Goal: Task Accomplishment & Management: Complete application form

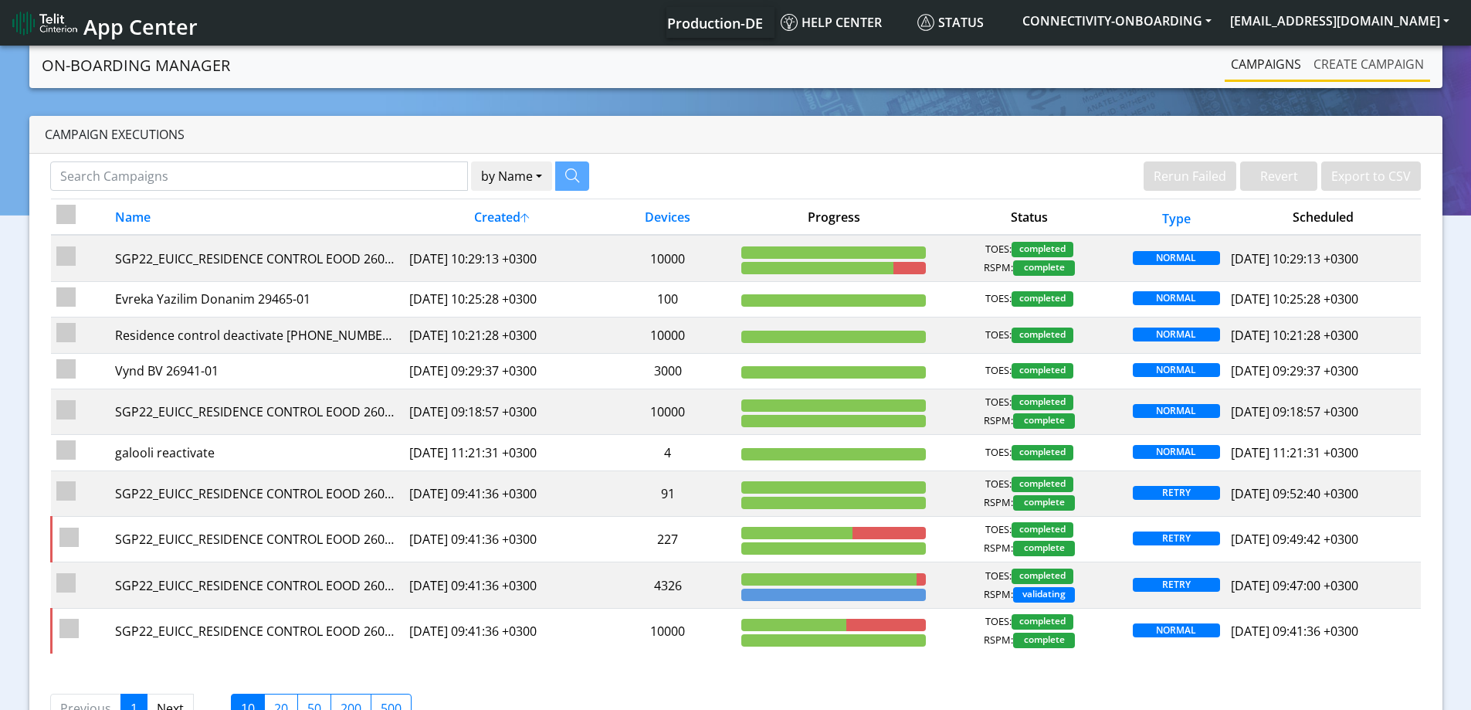
click at [1338, 68] on link "Create campaign" at bounding box center [1368, 64] width 123 height 31
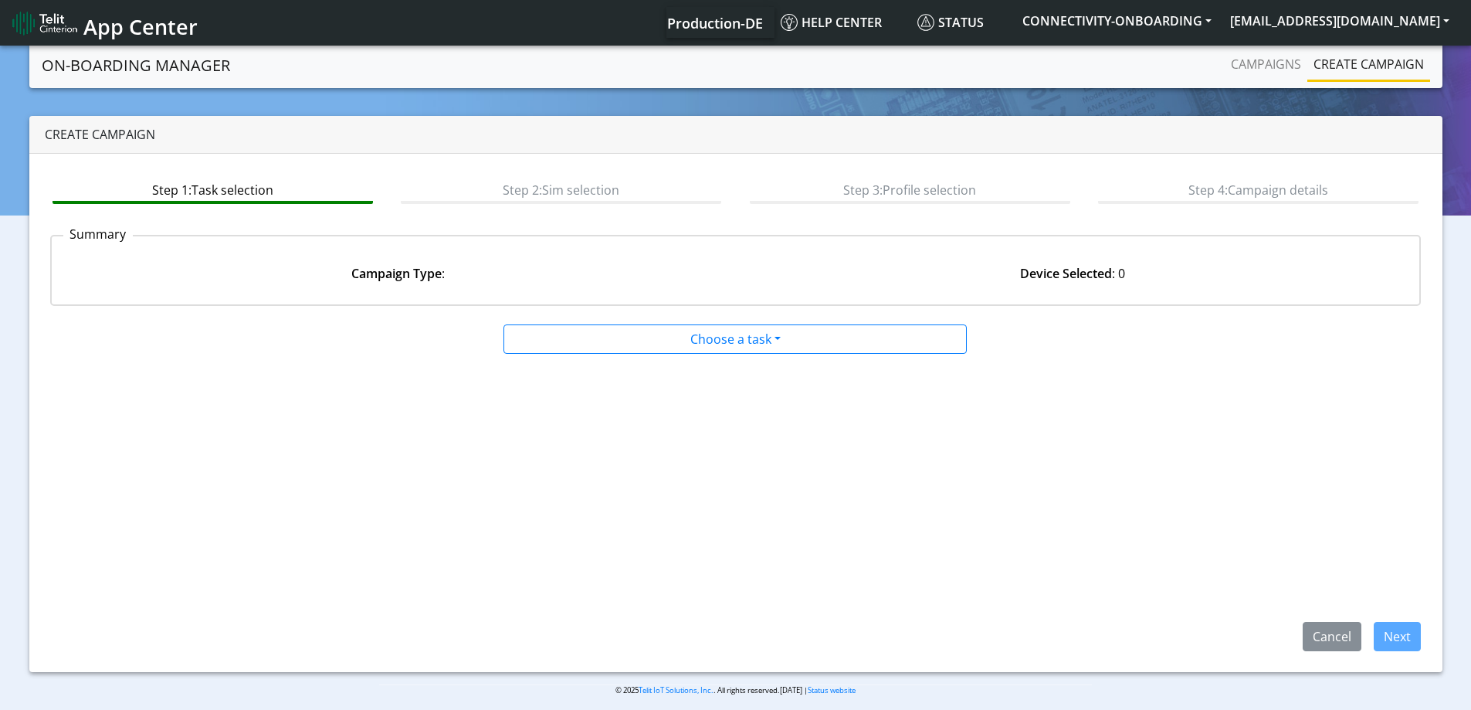
click at [821, 323] on div at bounding box center [736, 321] width 930 height 6
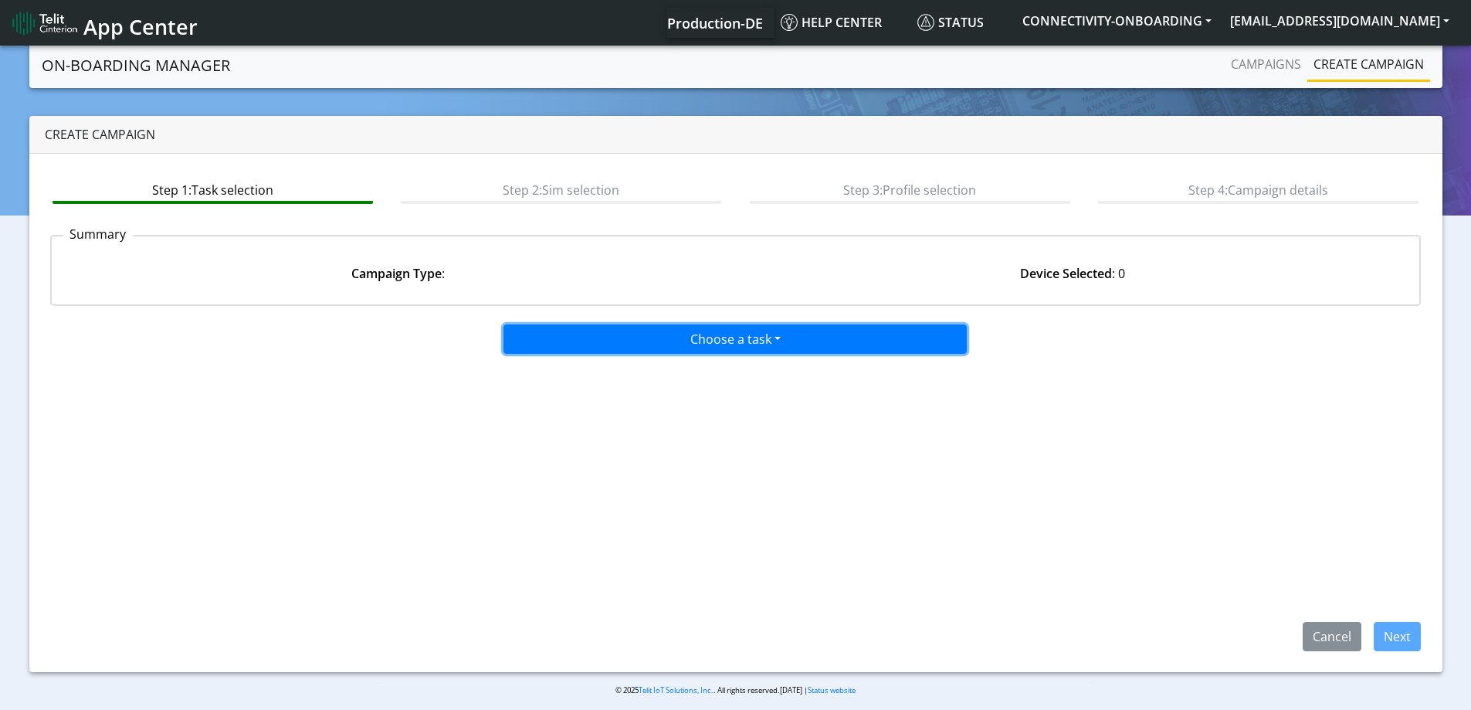
drag, startPoint x: 811, startPoint y: 345, endPoint x: 791, endPoint y: 336, distance: 22.8
click at [791, 336] on button "Choose a task" at bounding box center [734, 338] width 463 height 29
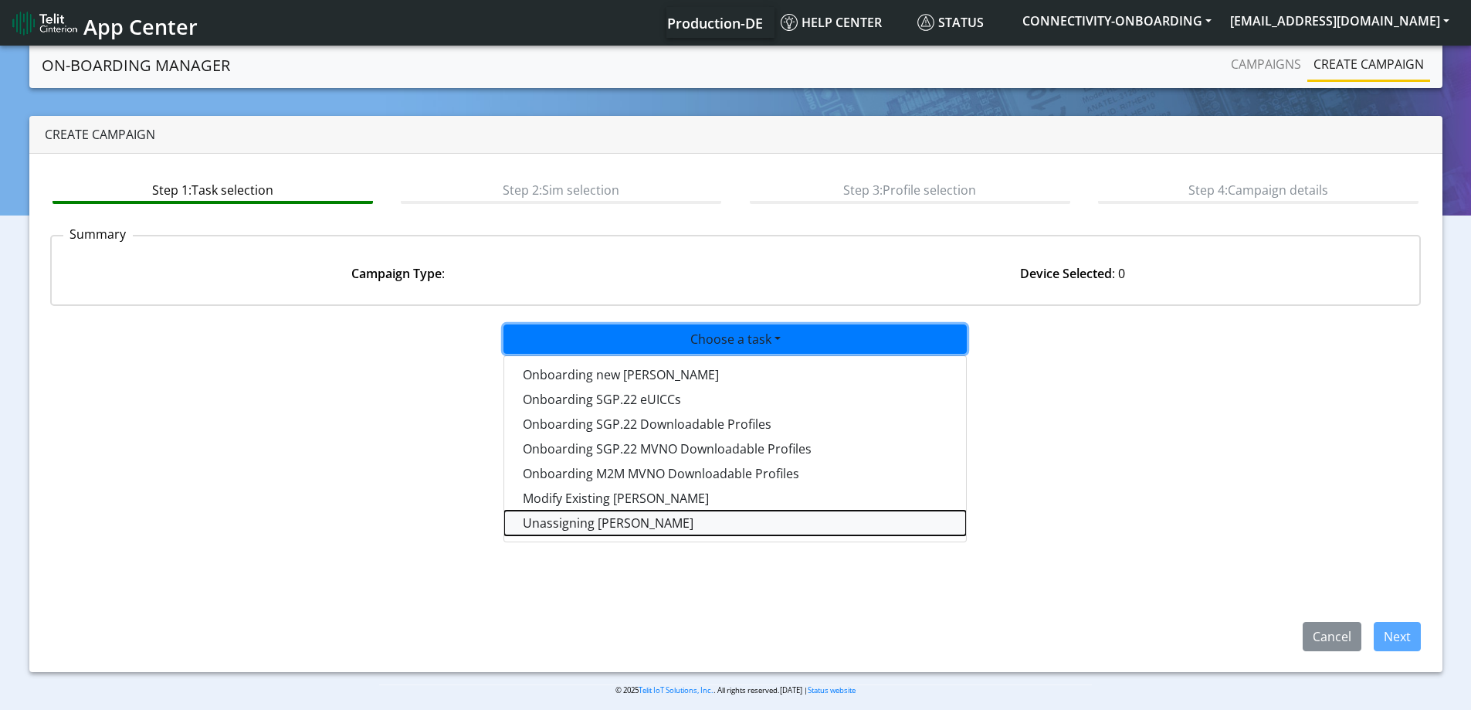
click at [610, 523] on taskunassign-dropdown "Unassigning [PERSON_NAME]" at bounding box center [735, 522] width 462 height 25
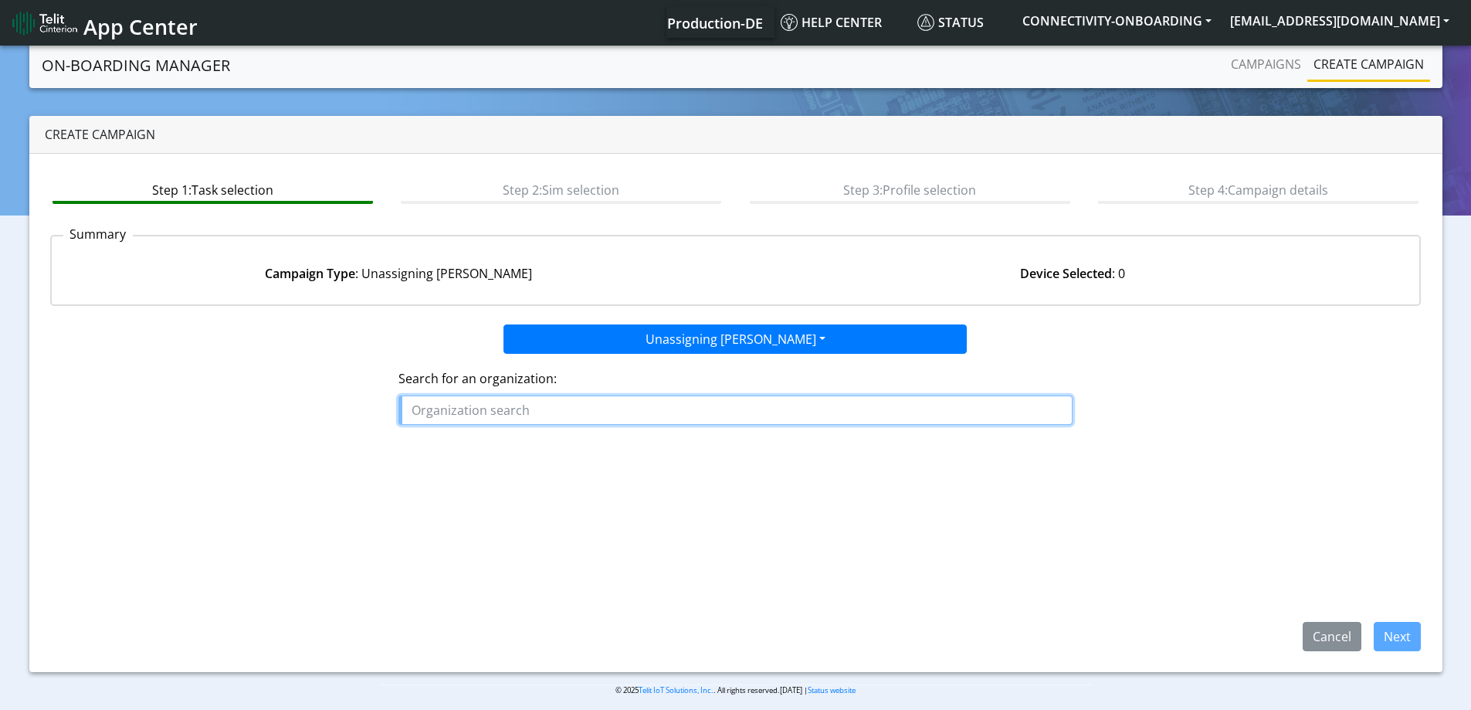
click at [557, 422] on input "text" at bounding box center [735, 409] width 674 height 29
click at [572, 401] on input "text" at bounding box center [735, 409] width 674 height 29
click at [487, 446] on ngb-highlight "TREE TOSCOPE" at bounding box center [459, 445] width 83 height 17
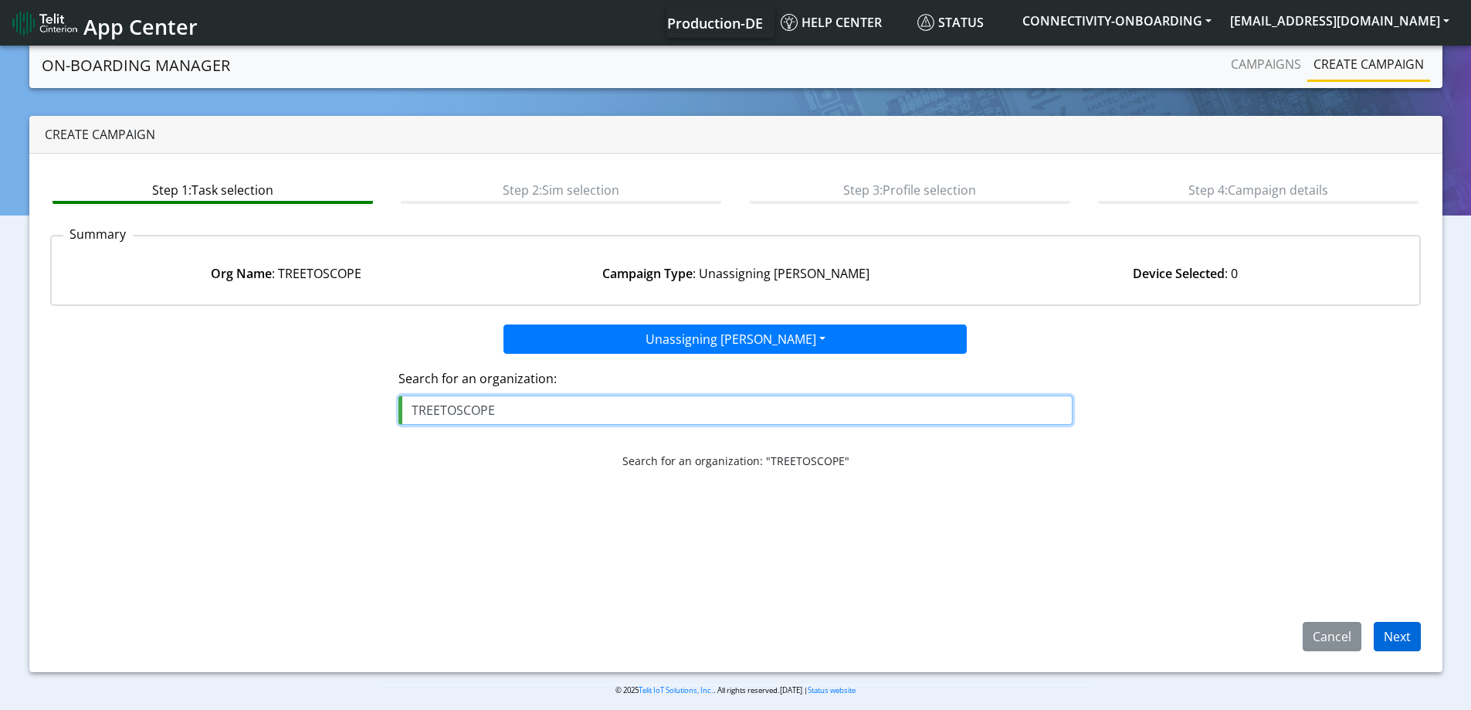
type input "TREETOSCOPE"
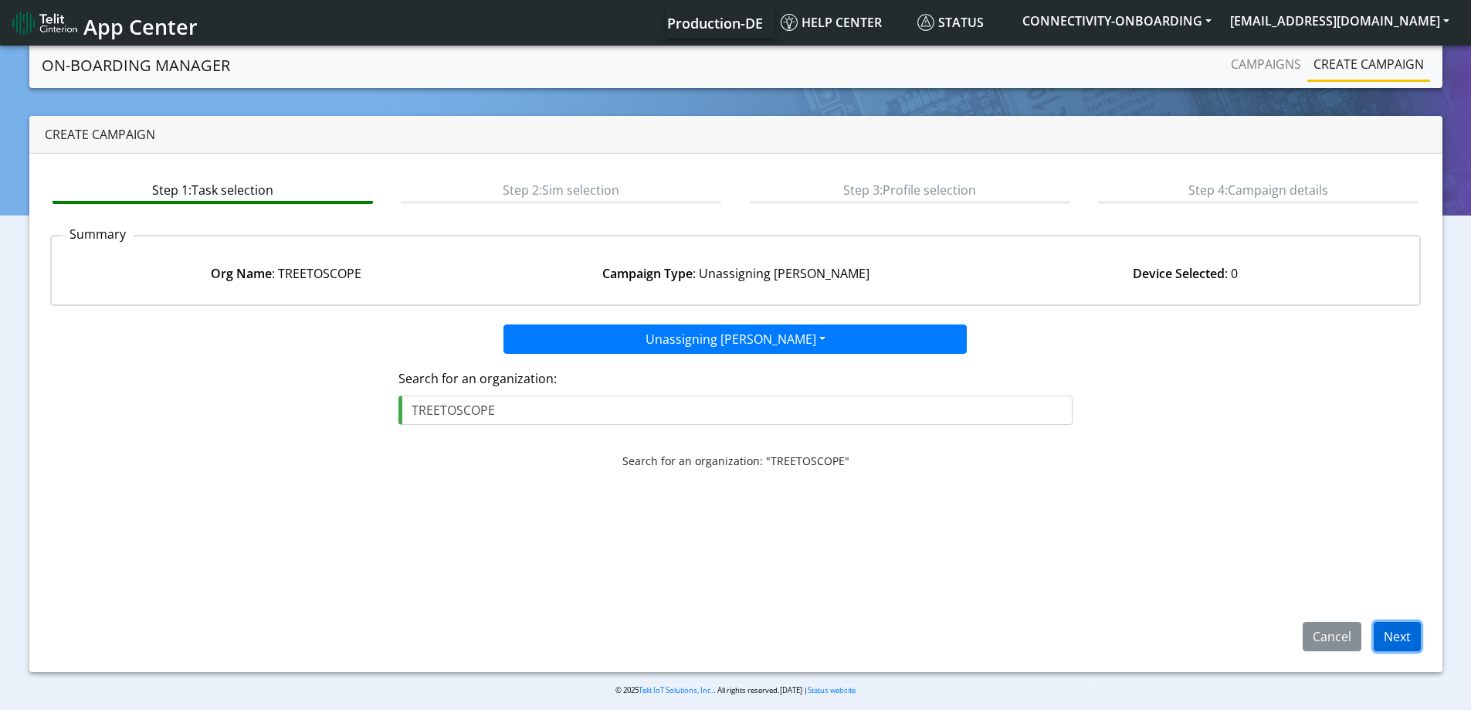
click at [1411, 648] on button "Next" at bounding box center [1396, 635] width 47 height 29
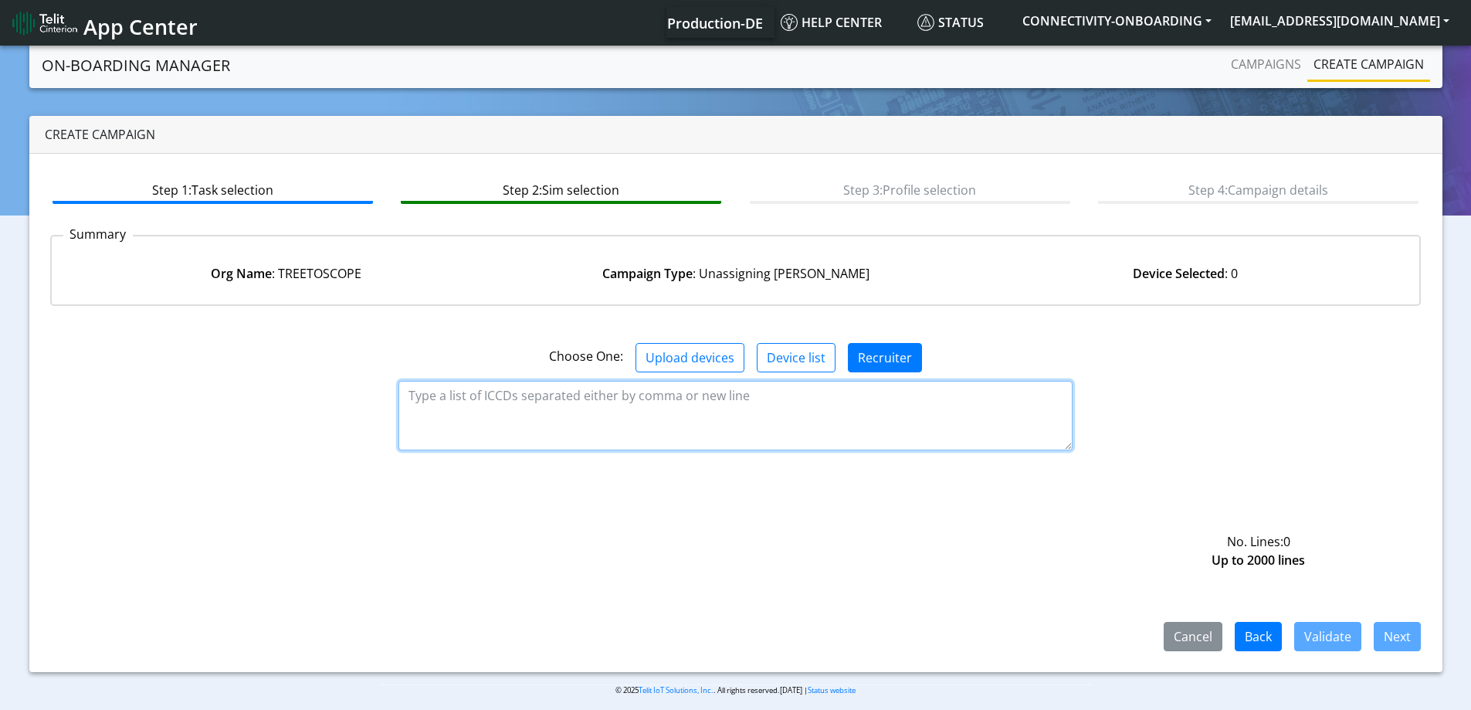
click at [892, 411] on textarea at bounding box center [735, 415] width 674 height 69
paste textarea "89358151000016899851 89358151000016901830 89358151000016812698 8935815100001681…"
type textarea "89358151000016899851 89358151000016901830 89358151000016812698 8935815100001681…"
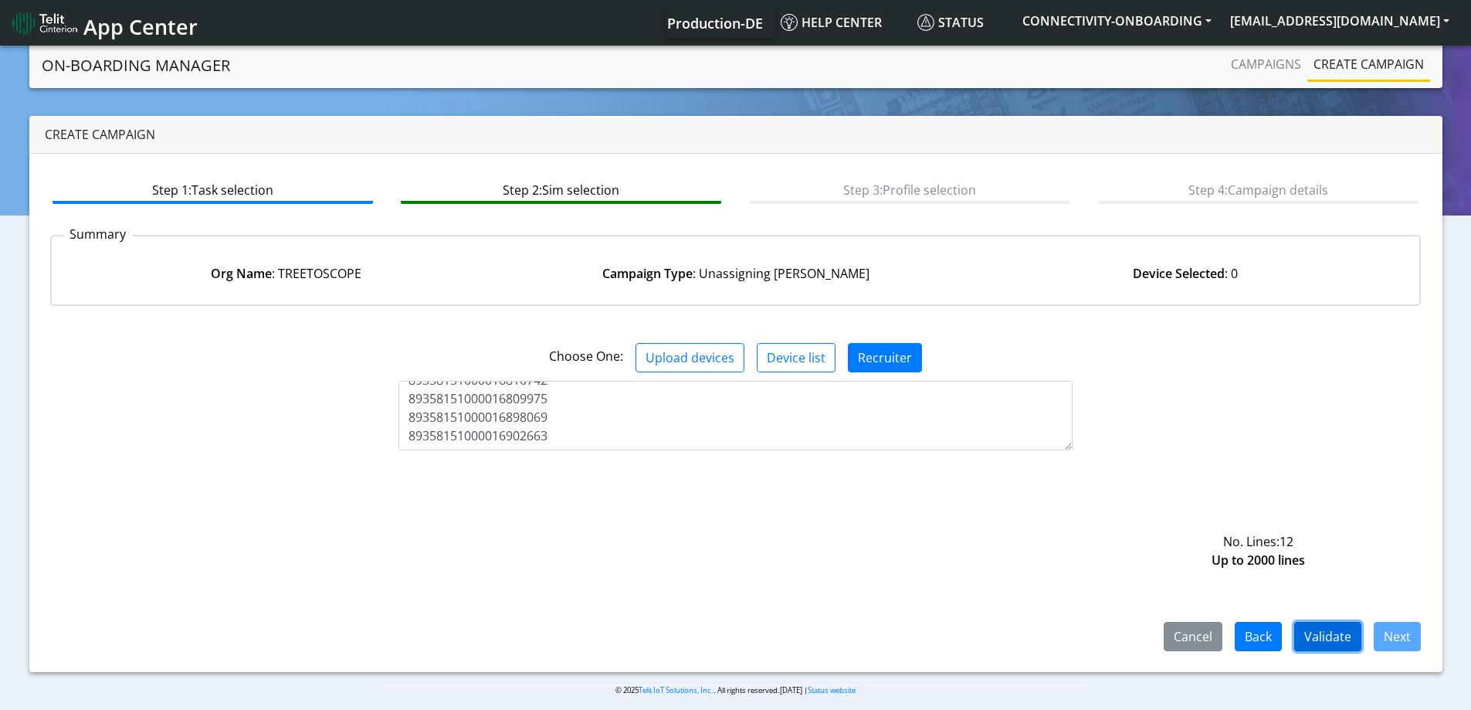
click at [1334, 621] on button "Validate" at bounding box center [1327, 635] width 67 height 29
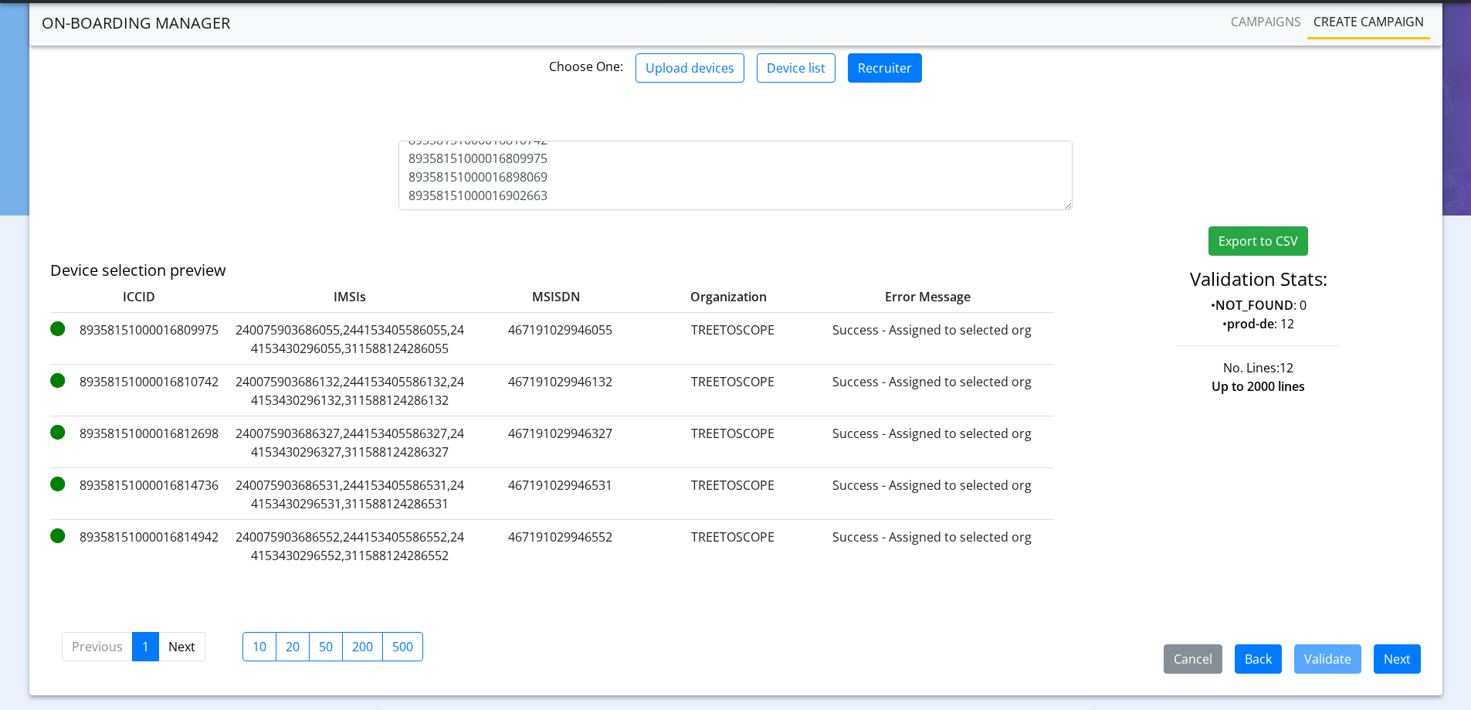
scroll to position [280, 0]
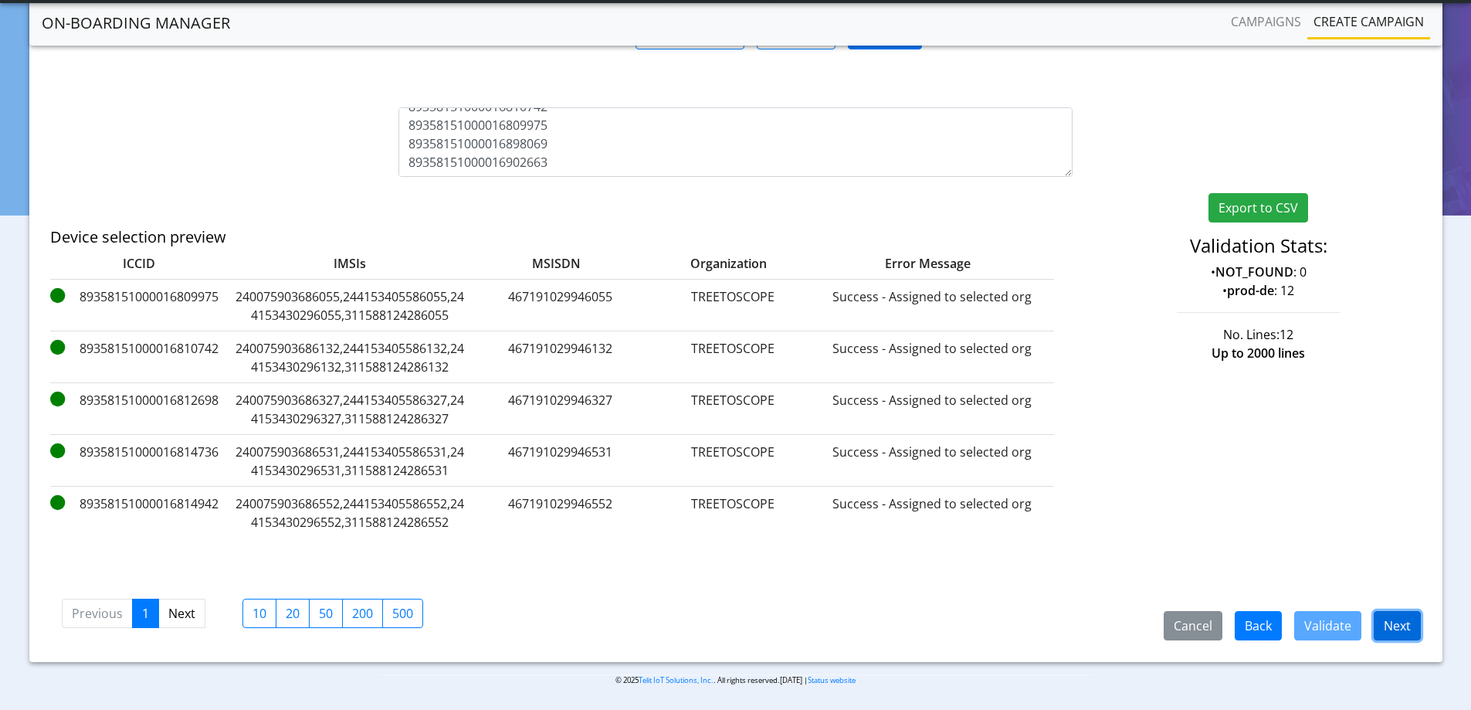
click at [1391, 625] on button "Next" at bounding box center [1396, 625] width 47 height 29
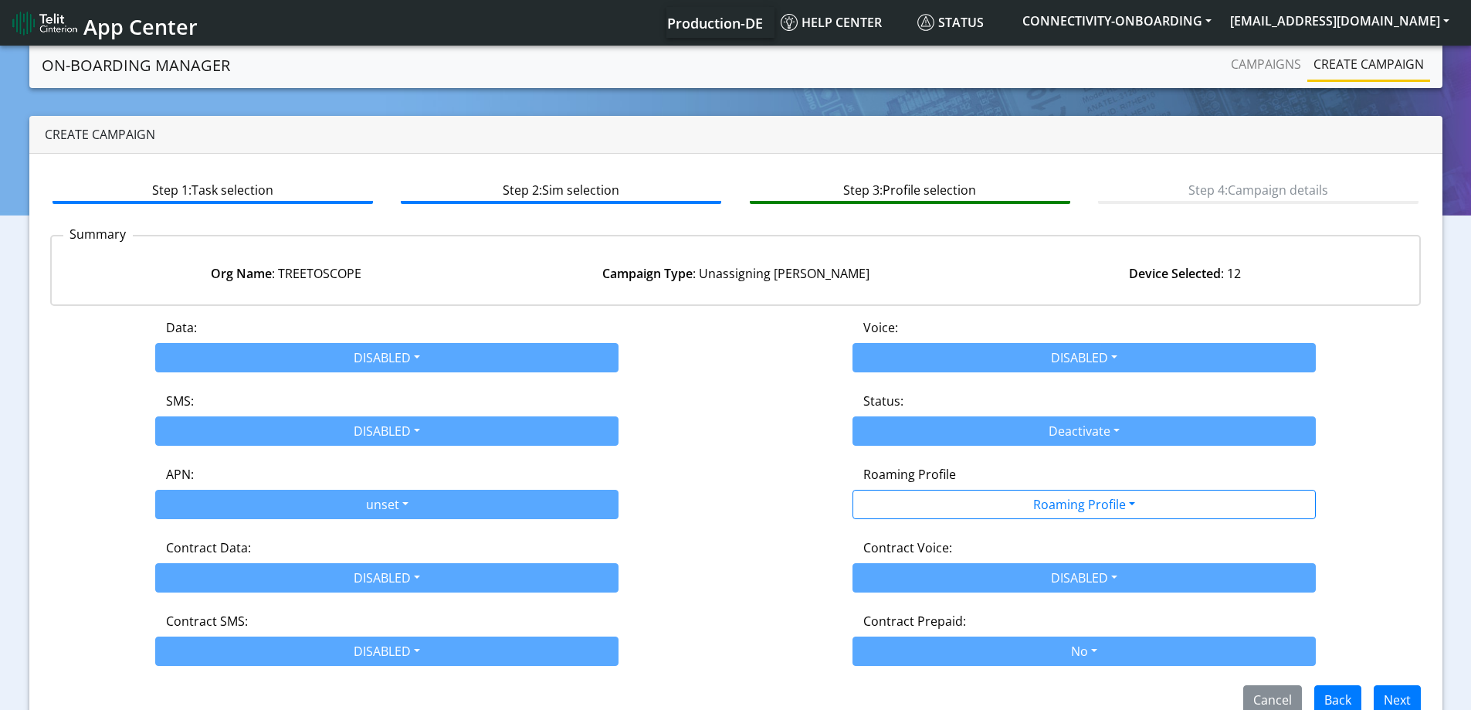
scroll to position [31, 0]
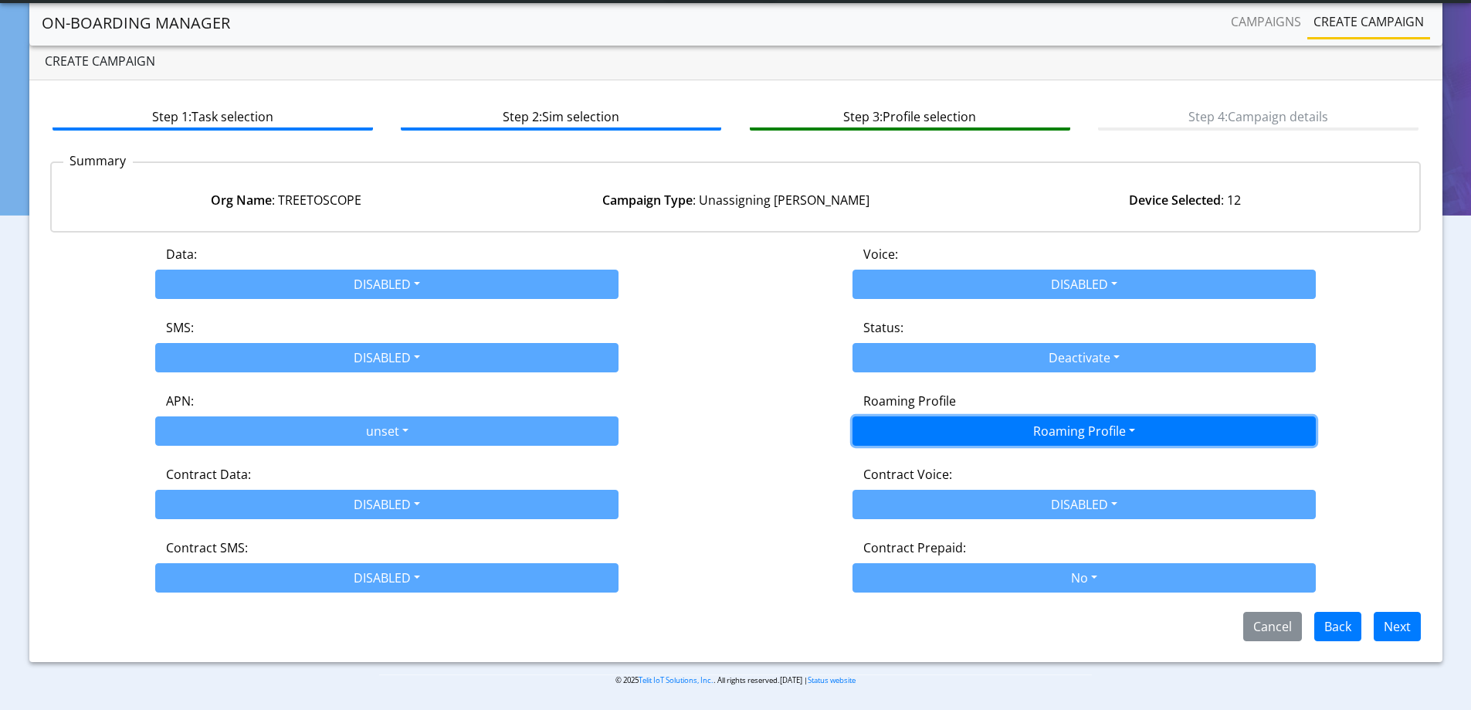
click at [1102, 416] on button "Roaming Profile" at bounding box center [1083, 430] width 463 height 29
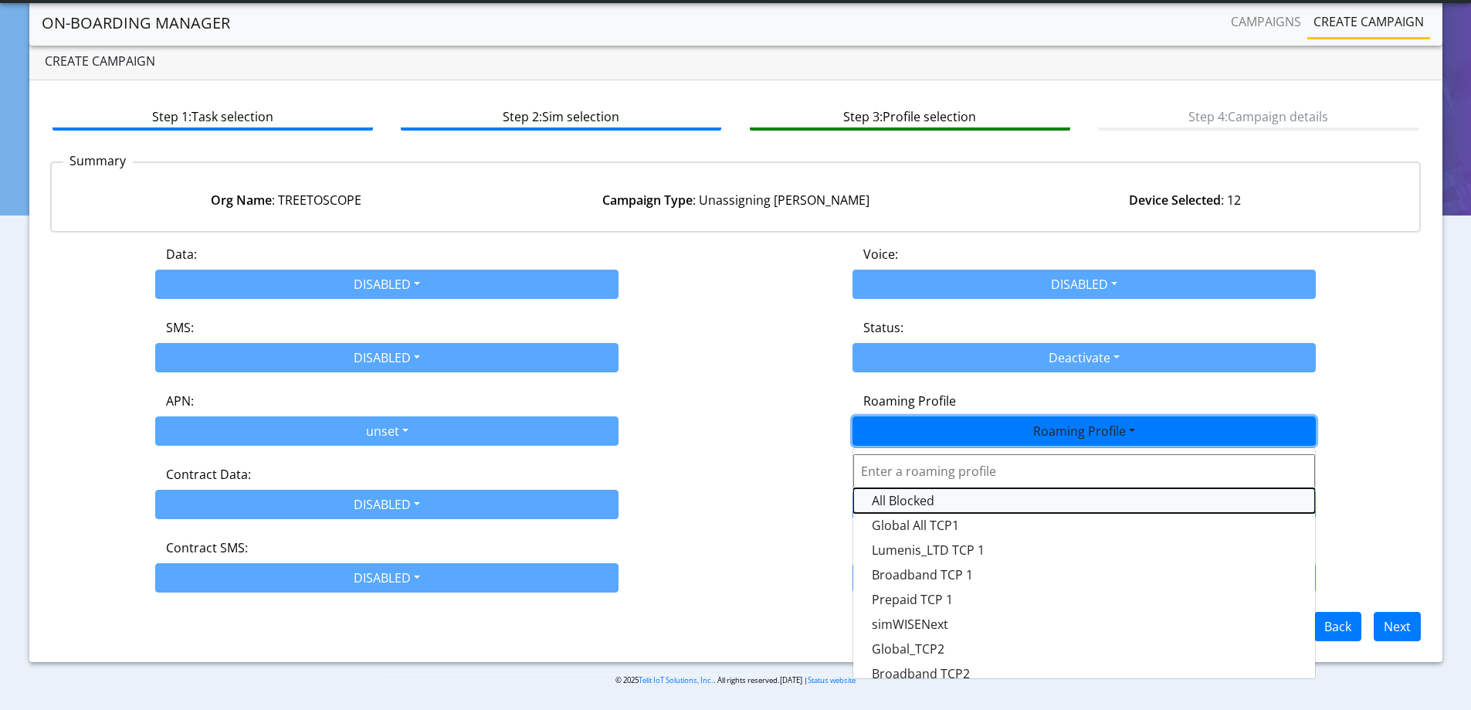
drag, startPoint x: 943, startPoint y: 502, endPoint x: 1270, endPoint y: 576, distance: 334.9
click at [947, 502] on Profile-dropdown "All Blocked" at bounding box center [1084, 500] width 462 height 25
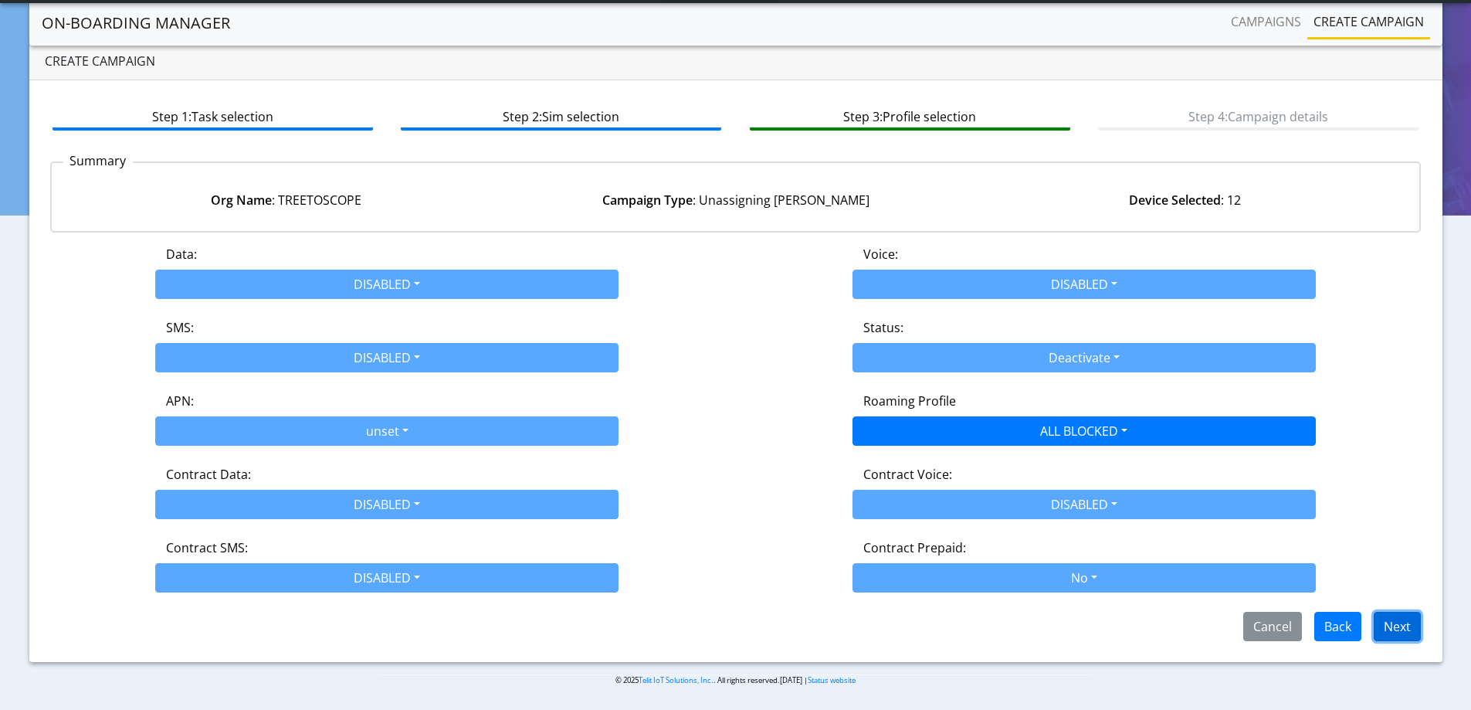
click at [1412, 617] on button "Next" at bounding box center [1396, 625] width 47 height 29
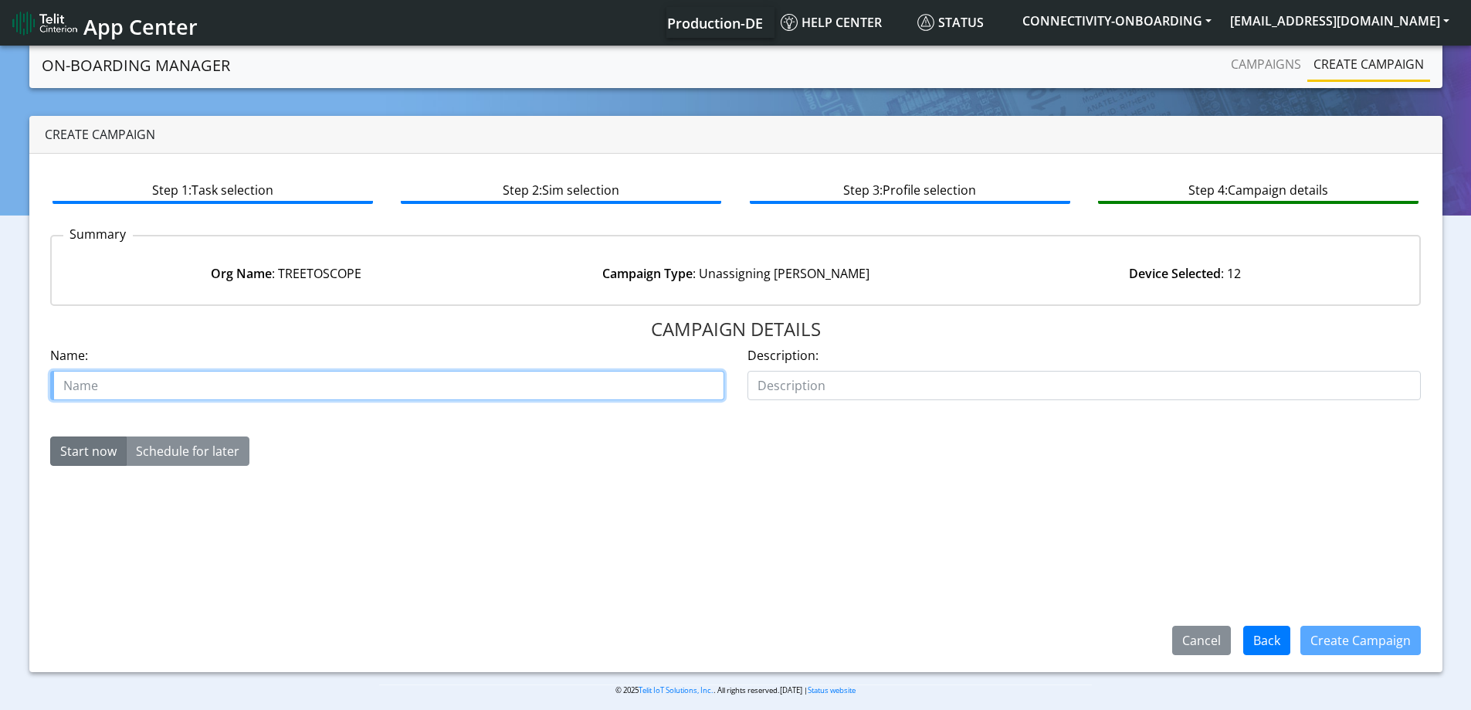
click at [494, 377] on input "text" at bounding box center [387, 385] width 674 height 29
type input "Move [PERSON_NAME] treetoscope2"
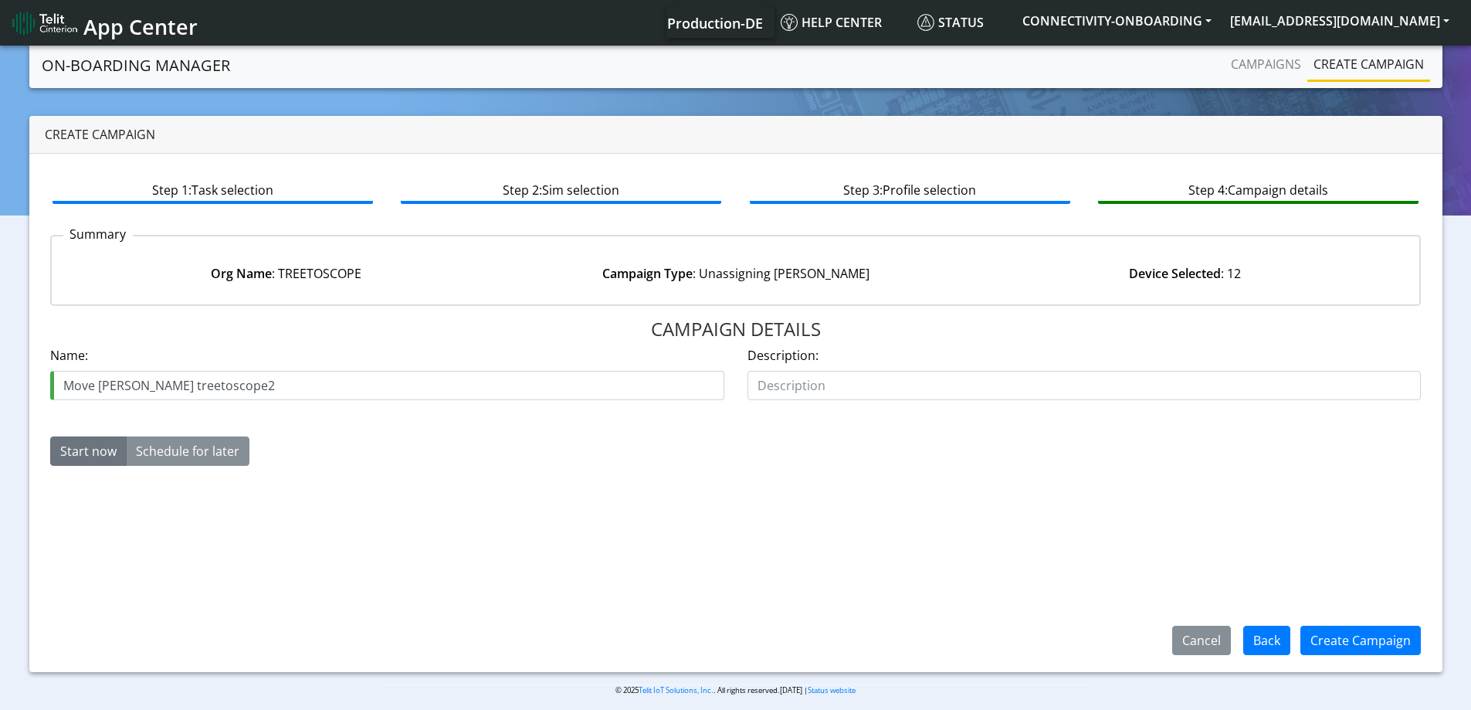
click at [1370, 620] on div "Create Campaign" at bounding box center [1360, 640] width 141 height 40
click at [1367, 642] on button "Create Campaign" at bounding box center [1360, 639] width 120 height 29
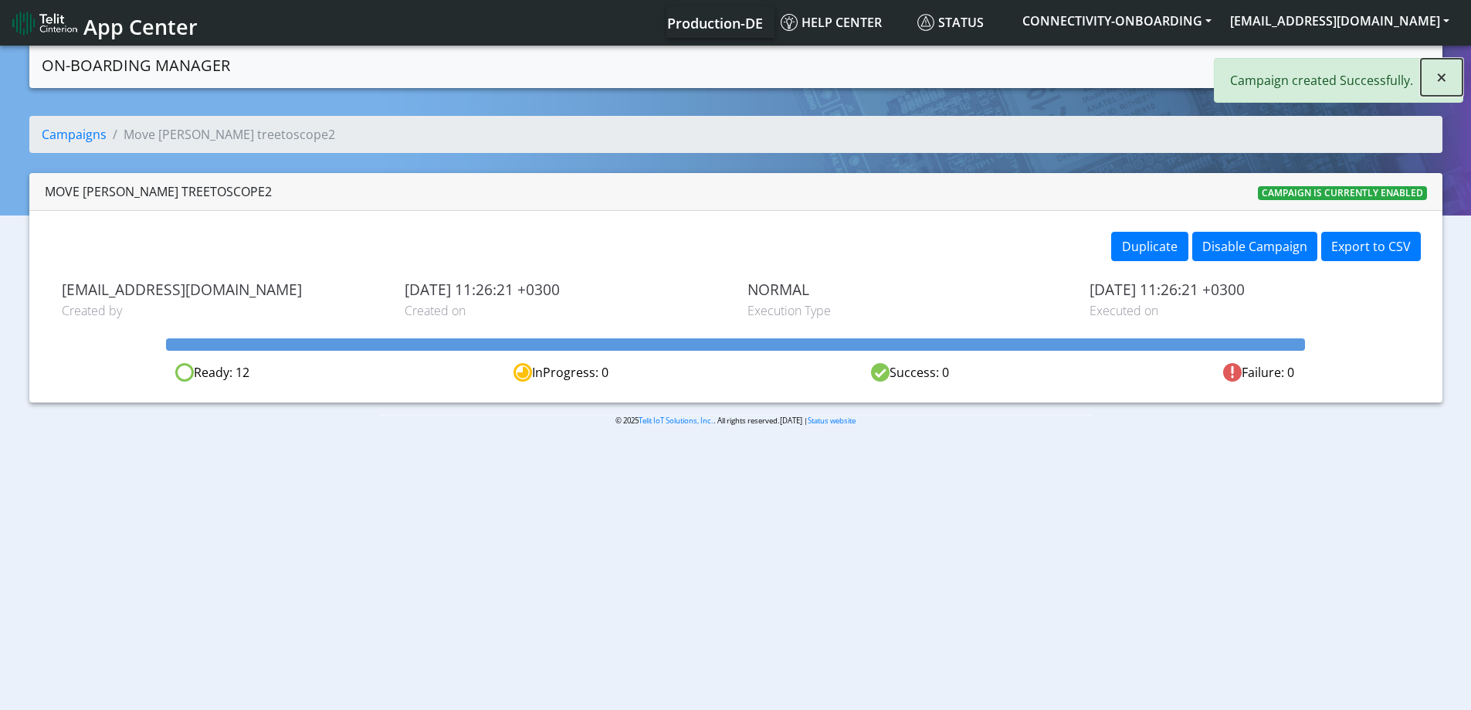
drag, startPoint x: 1449, startPoint y: 85, endPoint x: 1333, endPoint y: 67, distance: 117.9
click at [1448, 85] on button "×" at bounding box center [1442, 77] width 42 height 37
click at [1305, 61] on link "Campaigns" at bounding box center [1265, 64] width 83 height 31
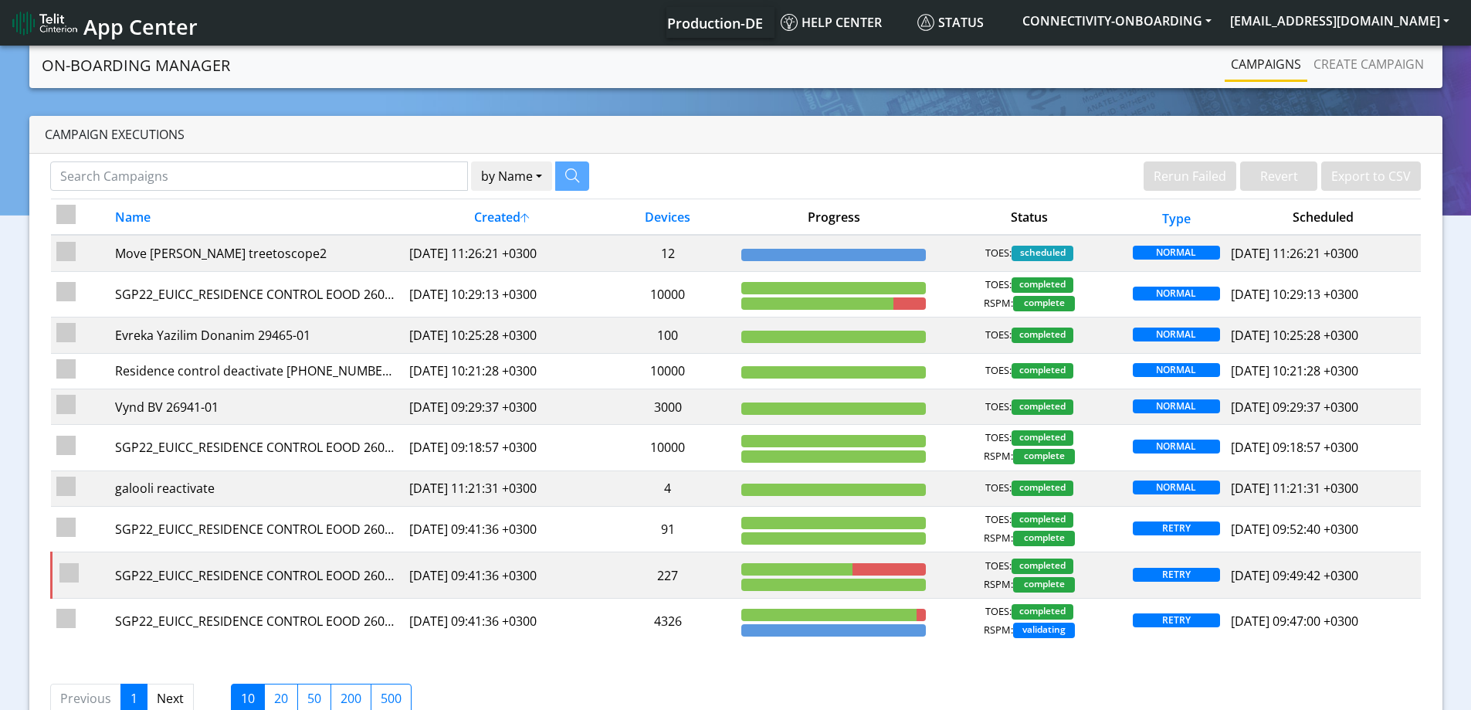
click at [1275, 70] on link "Campaigns" at bounding box center [1265, 64] width 83 height 31
drag, startPoint x: 1317, startPoint y: 70, endPoint x: 1262, endPoint y: 72, distance: 54.8
click at [1319, 70] on link "Create campaign" at bounding box center [1368, 64] width 123 height 31
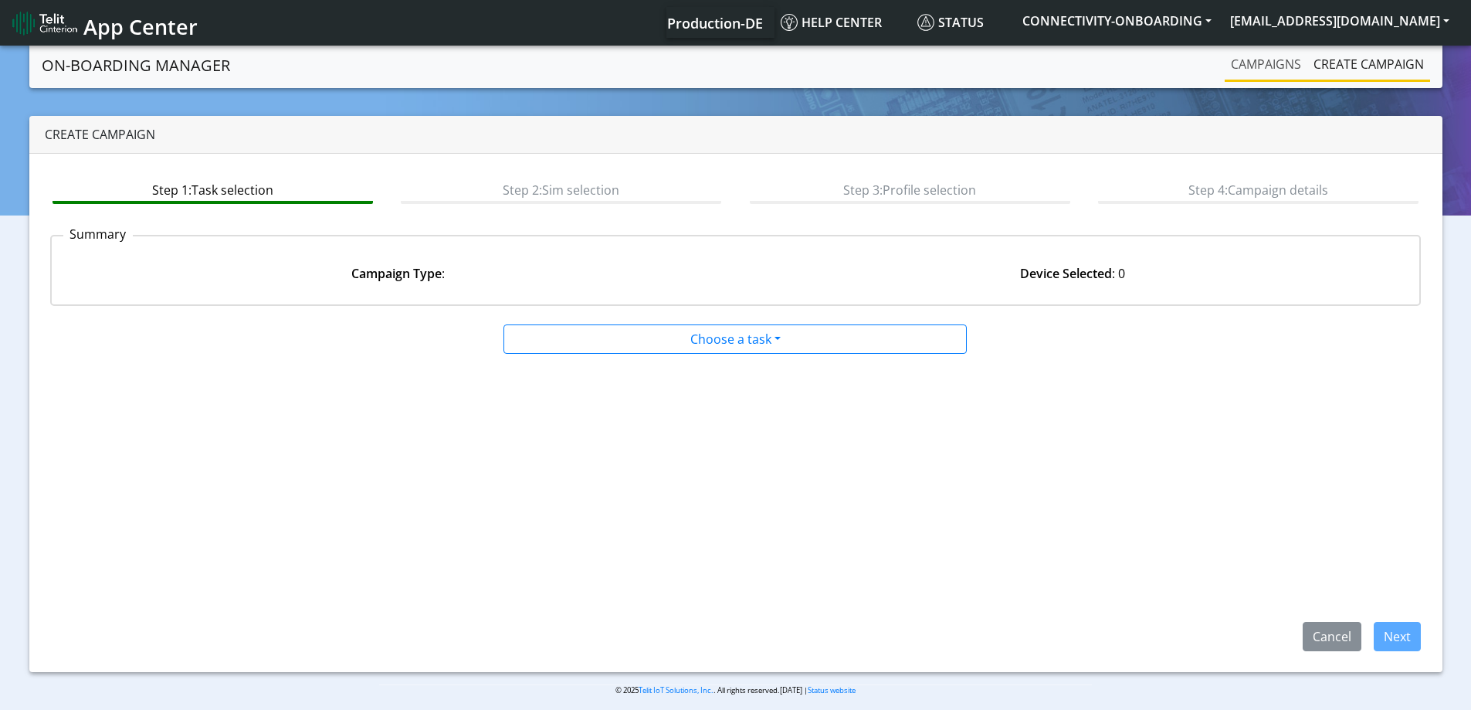
click at [1265, 72] on link "Campaigns" at bounding box center [1265, 64] width 83 height 31
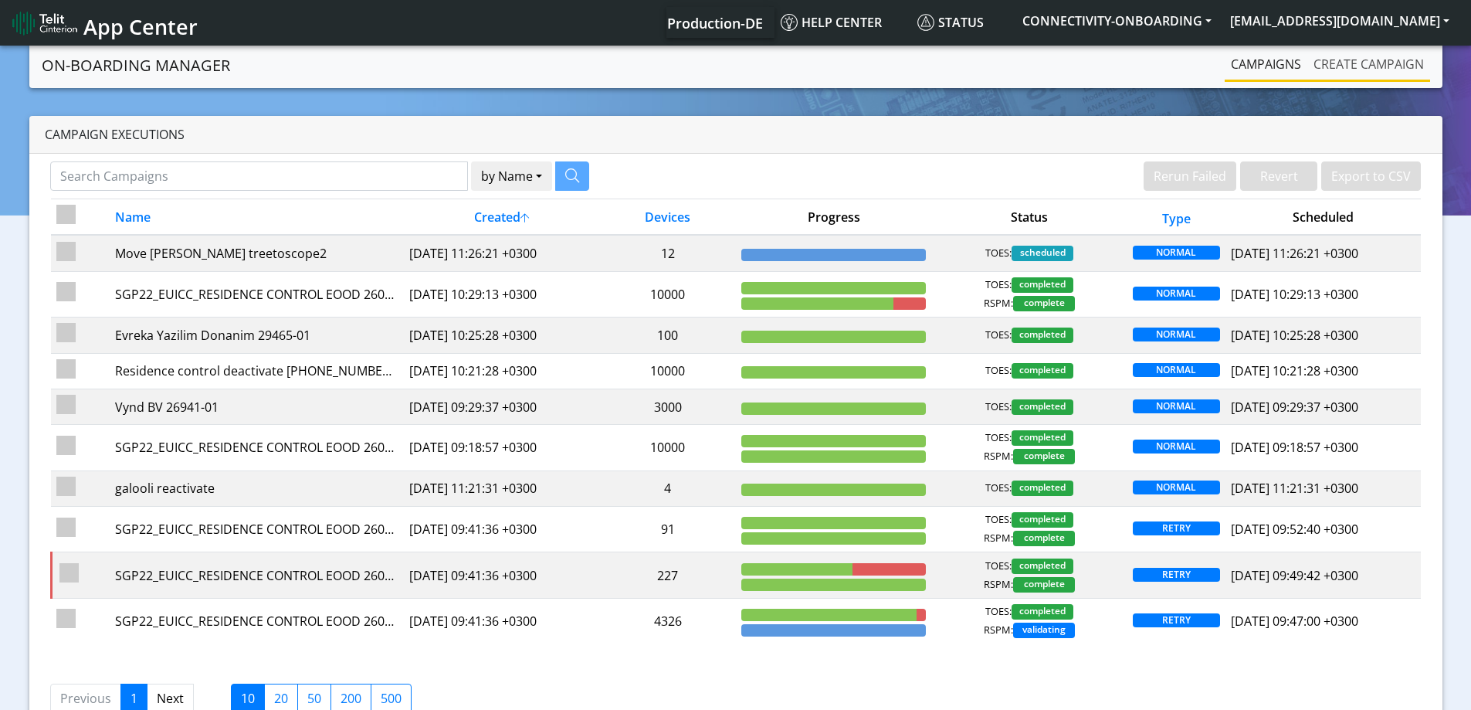
click at [1387, 52] on link "Create campaign" at bounding box center [1368, 64] width 123 height 31
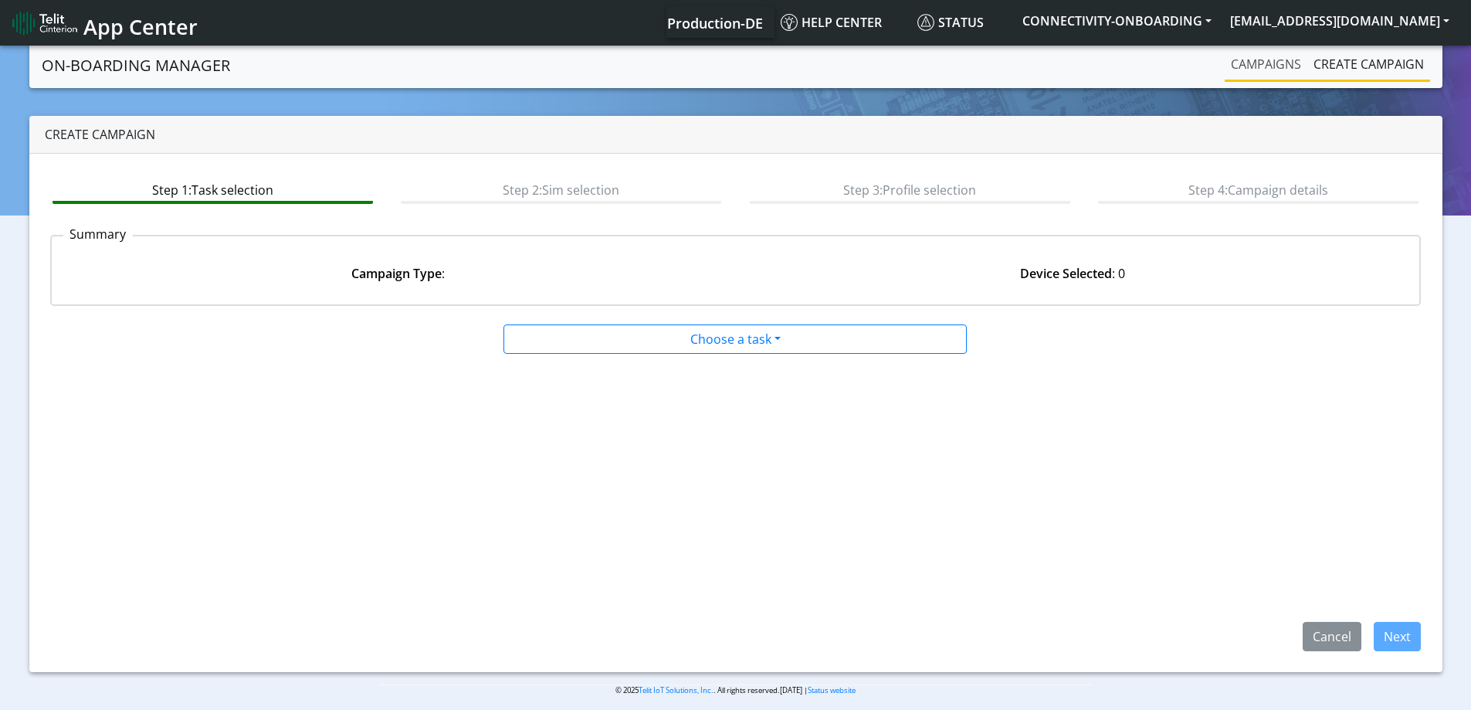
click at [1254, 66] on link "Campaigns" at bounding box center [1265, 64] width 83 height 31
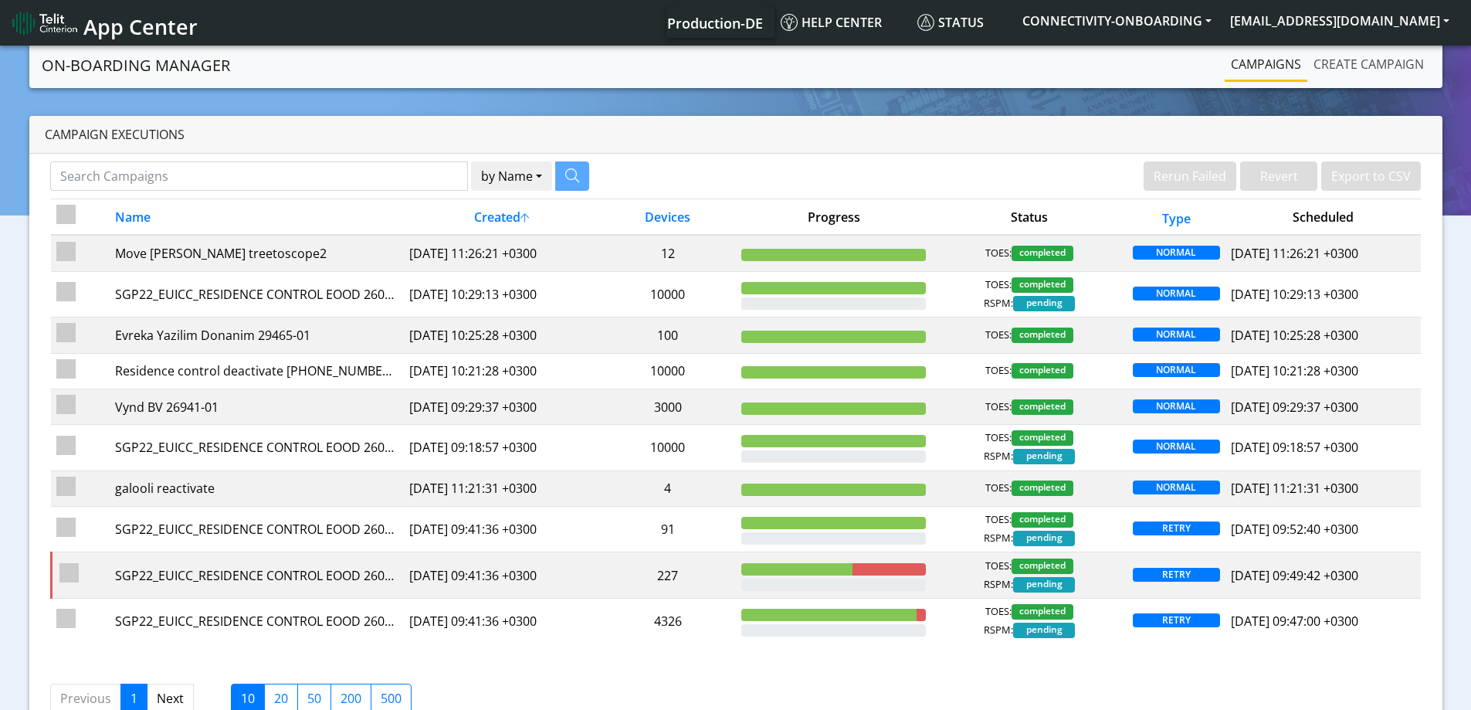
drag, startPoint x: 1340, startPoint y: 69, endPoint x: 1170, endPoint y: 105, distance: 174.4
click at [1341, 69] on link "Create campaign" at bounding box center [1368, 64] width 123 height 31
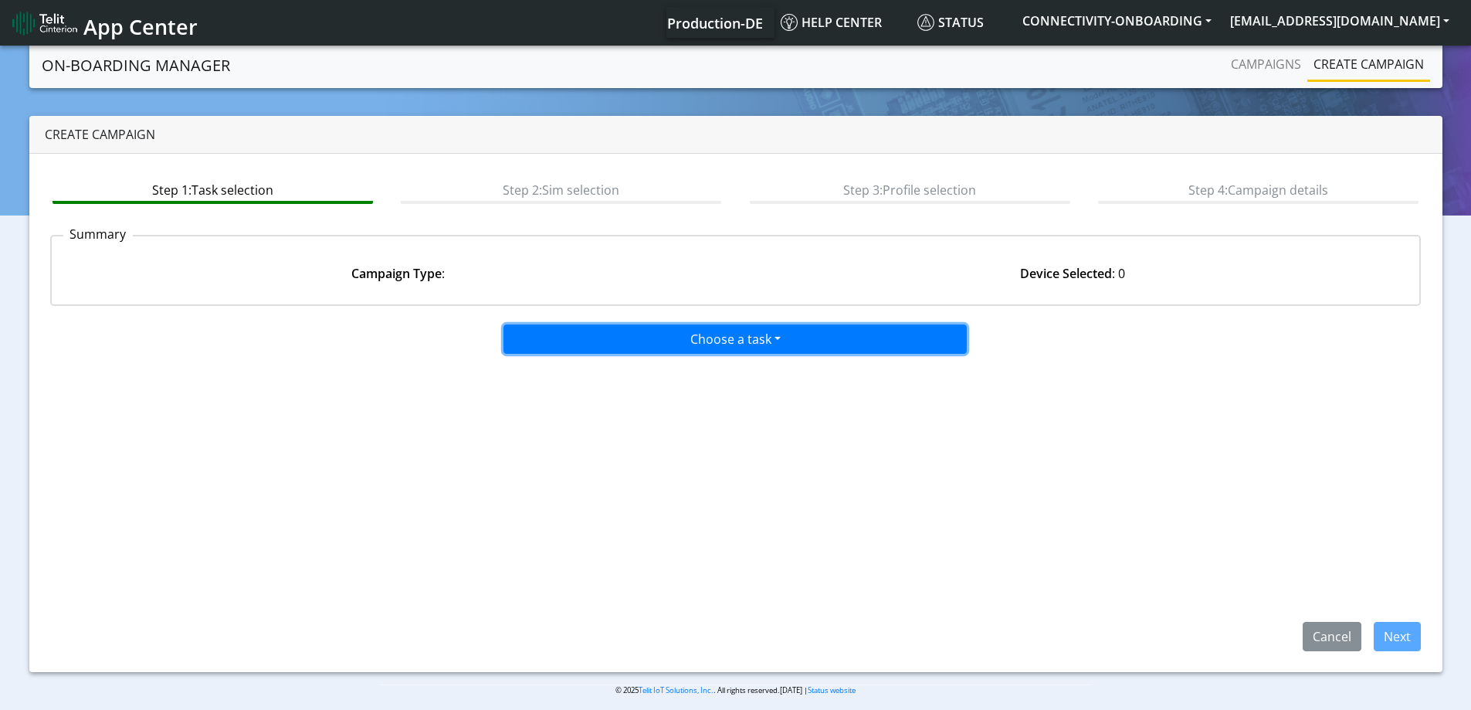
click at [674, 335] on button "Choose a task" at bounding box center [734, 338] width 463 height 29
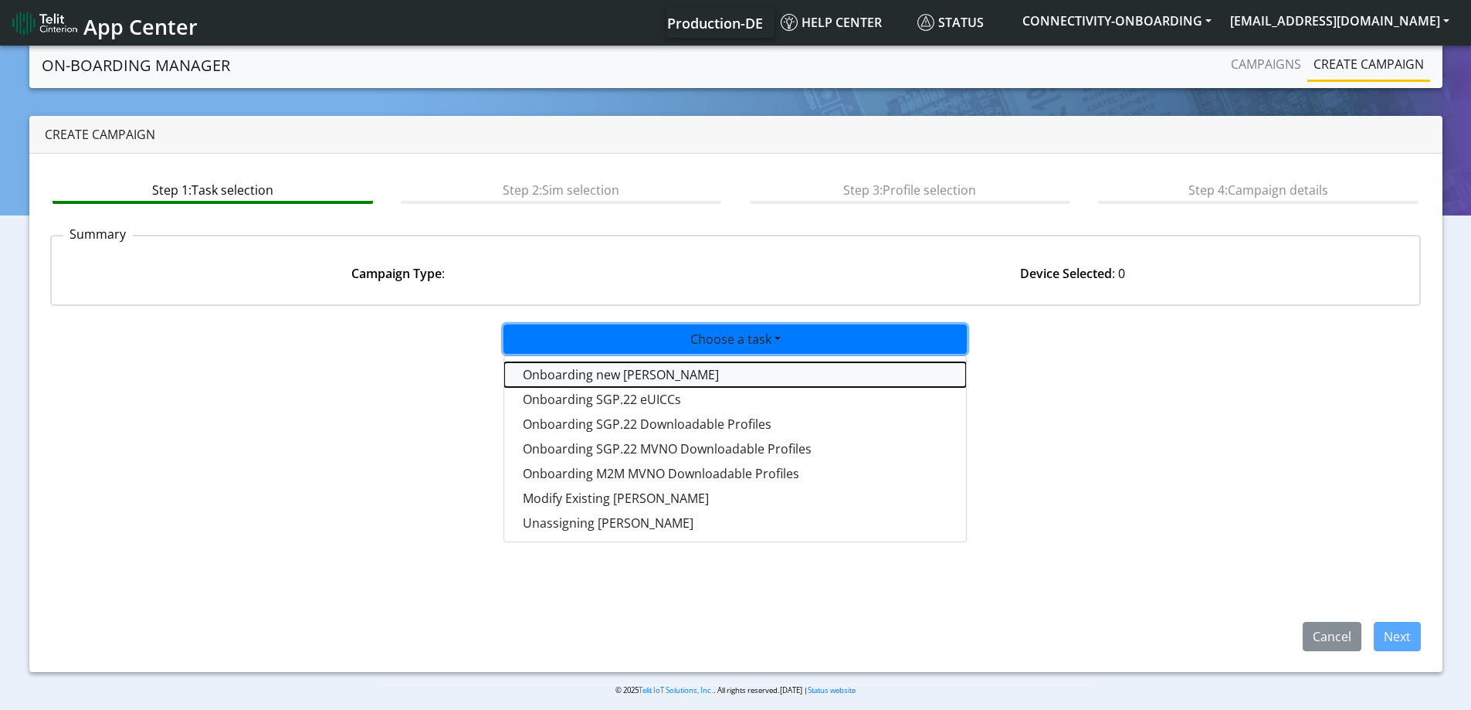
click at [632, 366] on tasktoes-dropdown "Onboarding new [PERSON_NAME]" at bounding box center [735, 374] width 462 height 25
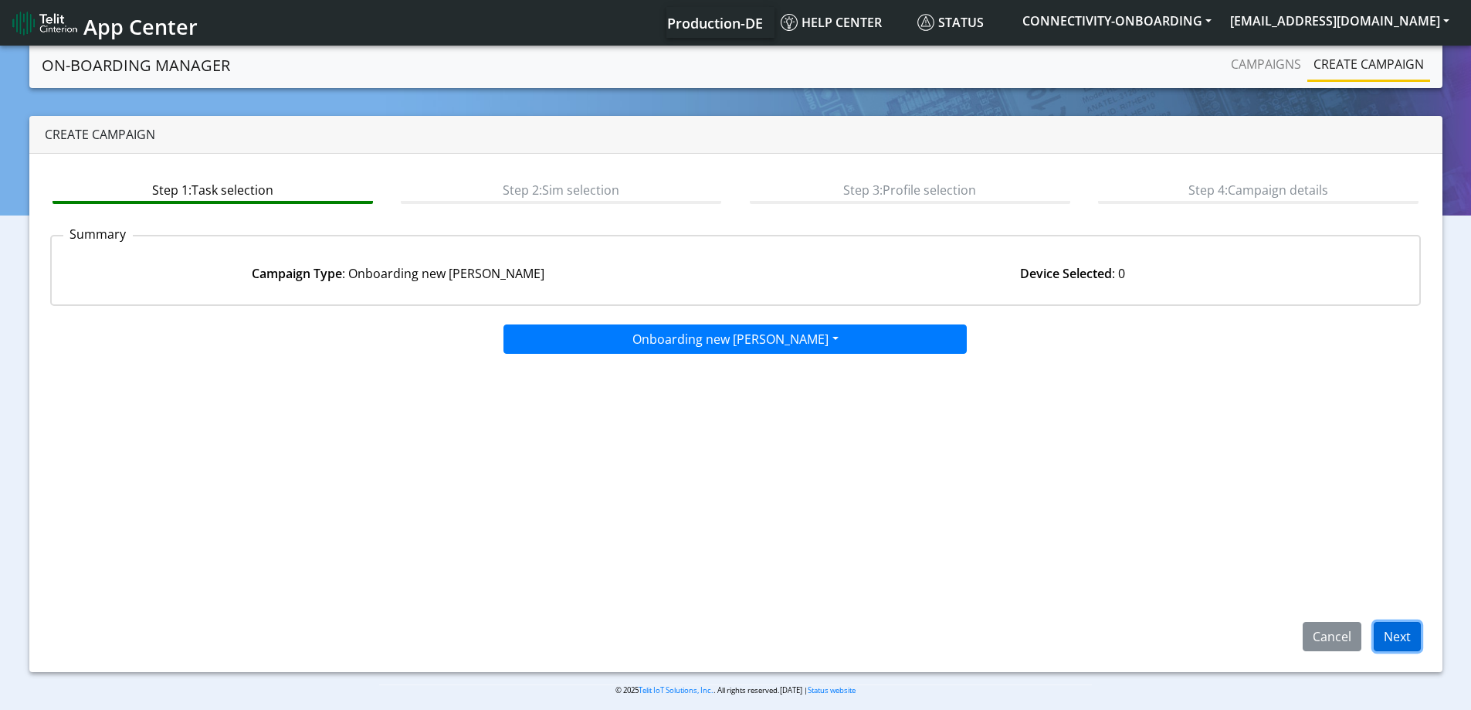
click at [1383, 631] on button "Next" at bounding box center [1396, 635] width 47 height 29
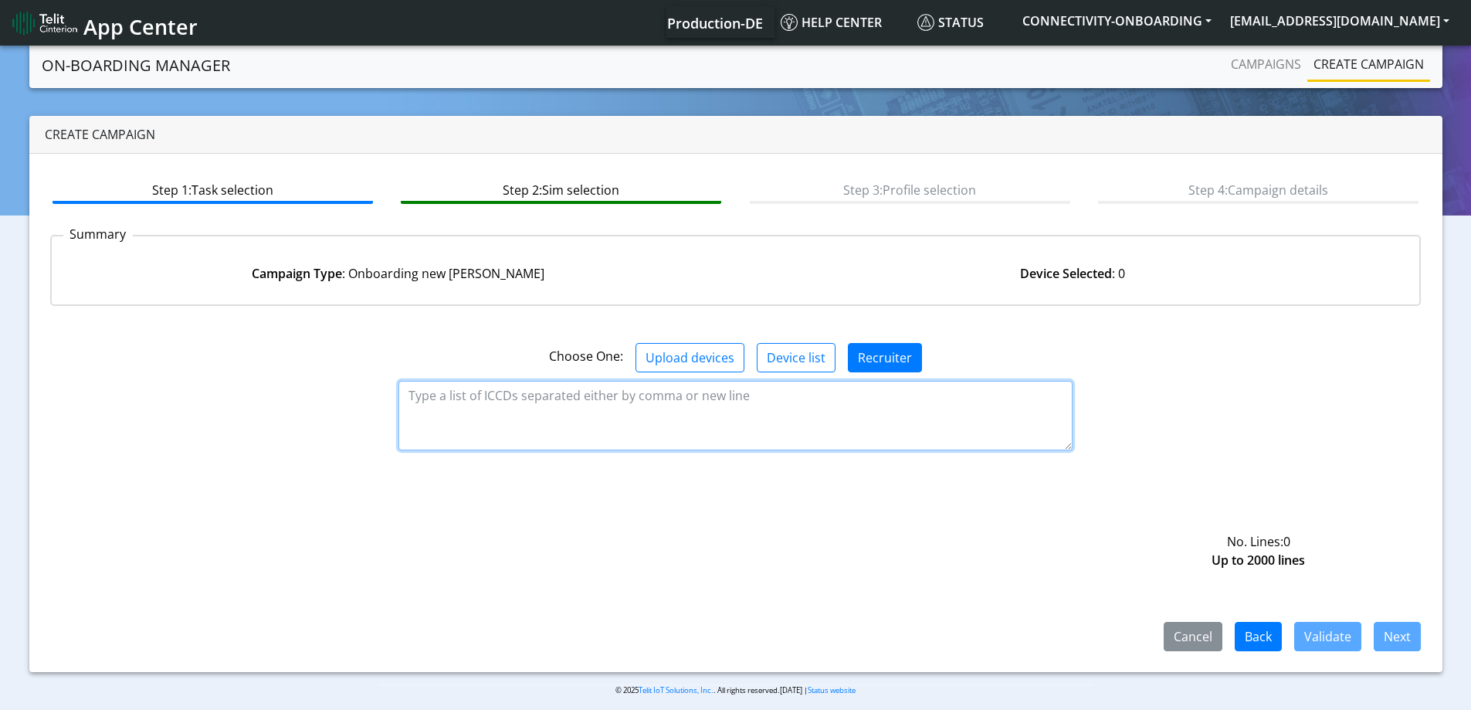
click at [649, 417] on textarea at bounding box center [735, 415] width 674 height 69
paste textarea "89358151000016816095"
paste textarea "99851 89358151000016901830 89358151000016812698 89358151000016816095 8935815100…"
type textarea "89358151000016899851 89358151000016901830 89358151000016812698 8935815100001681…"
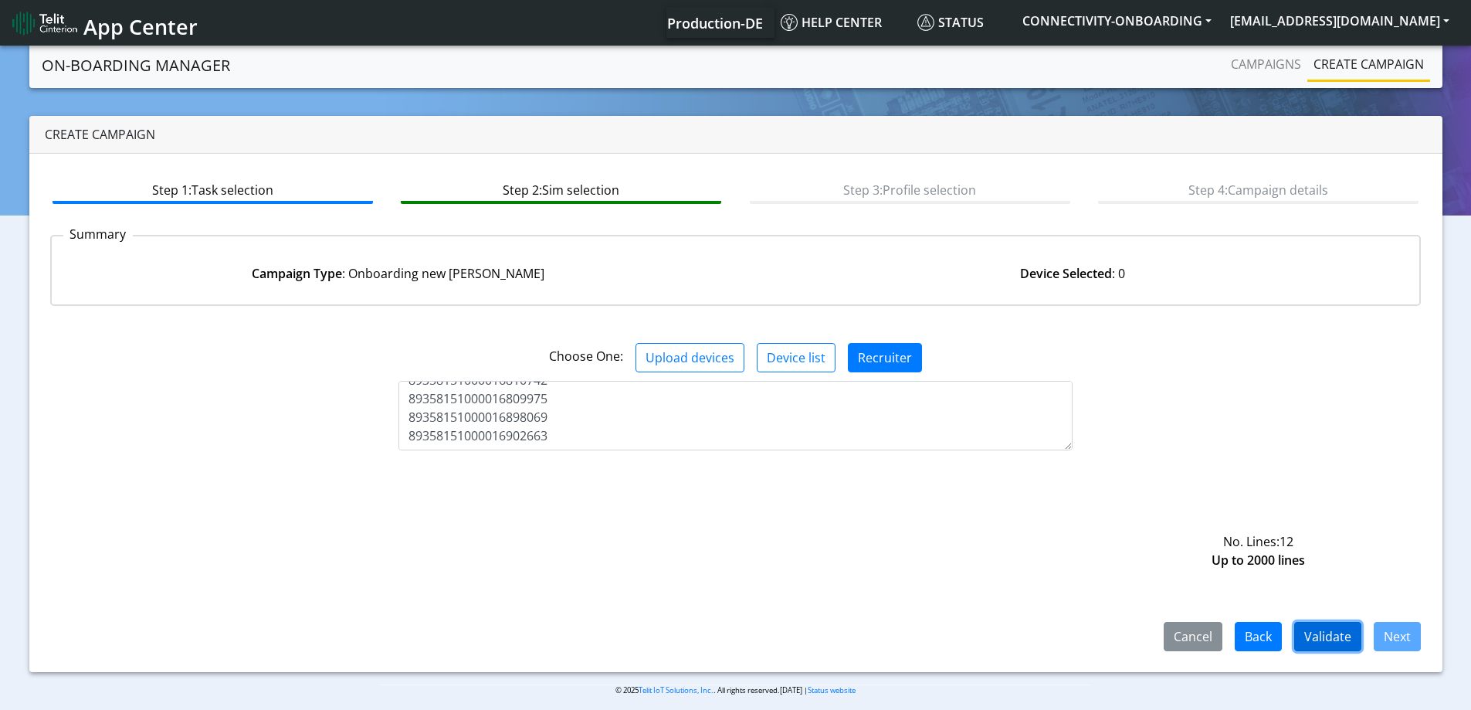
click at [1333, 635] on button "Validate" at bounding box center [1327, 635] width 67 height 29
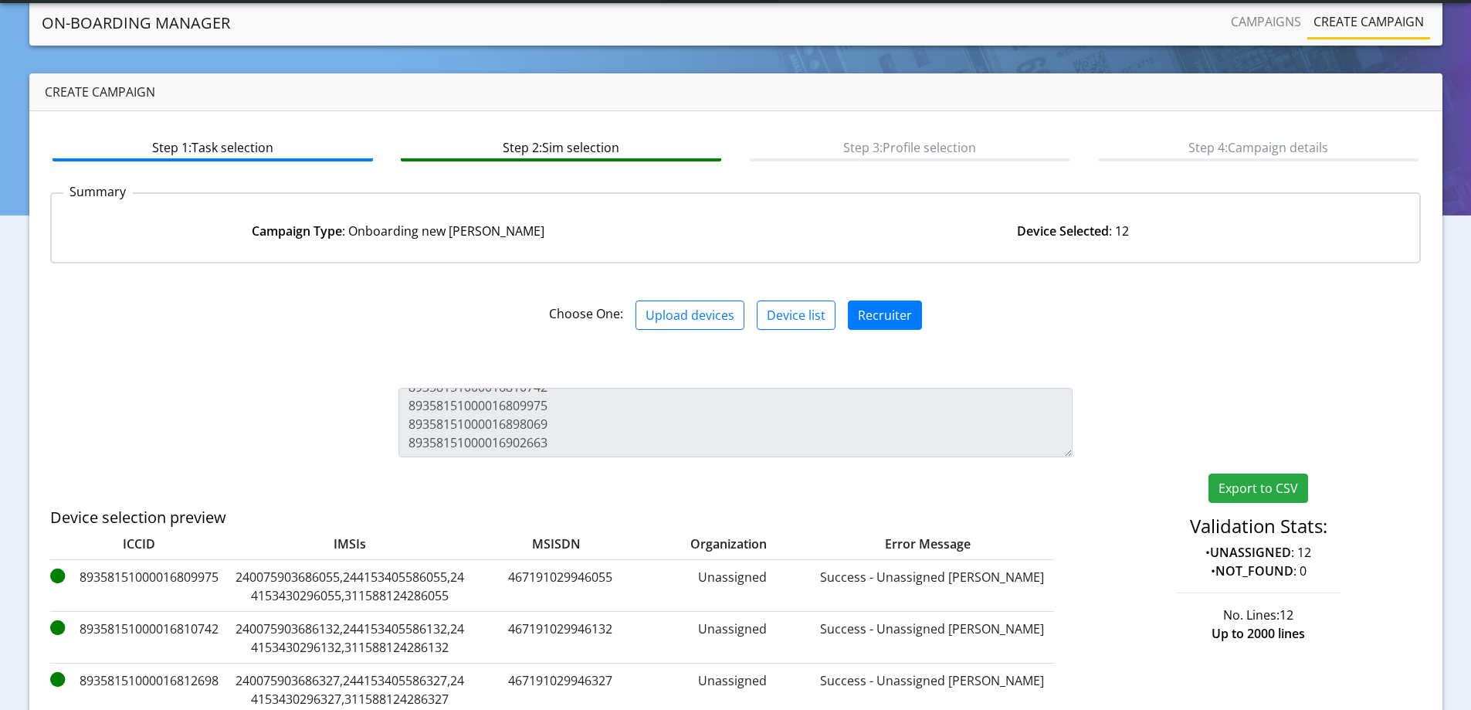
scroll to position [280, 0]
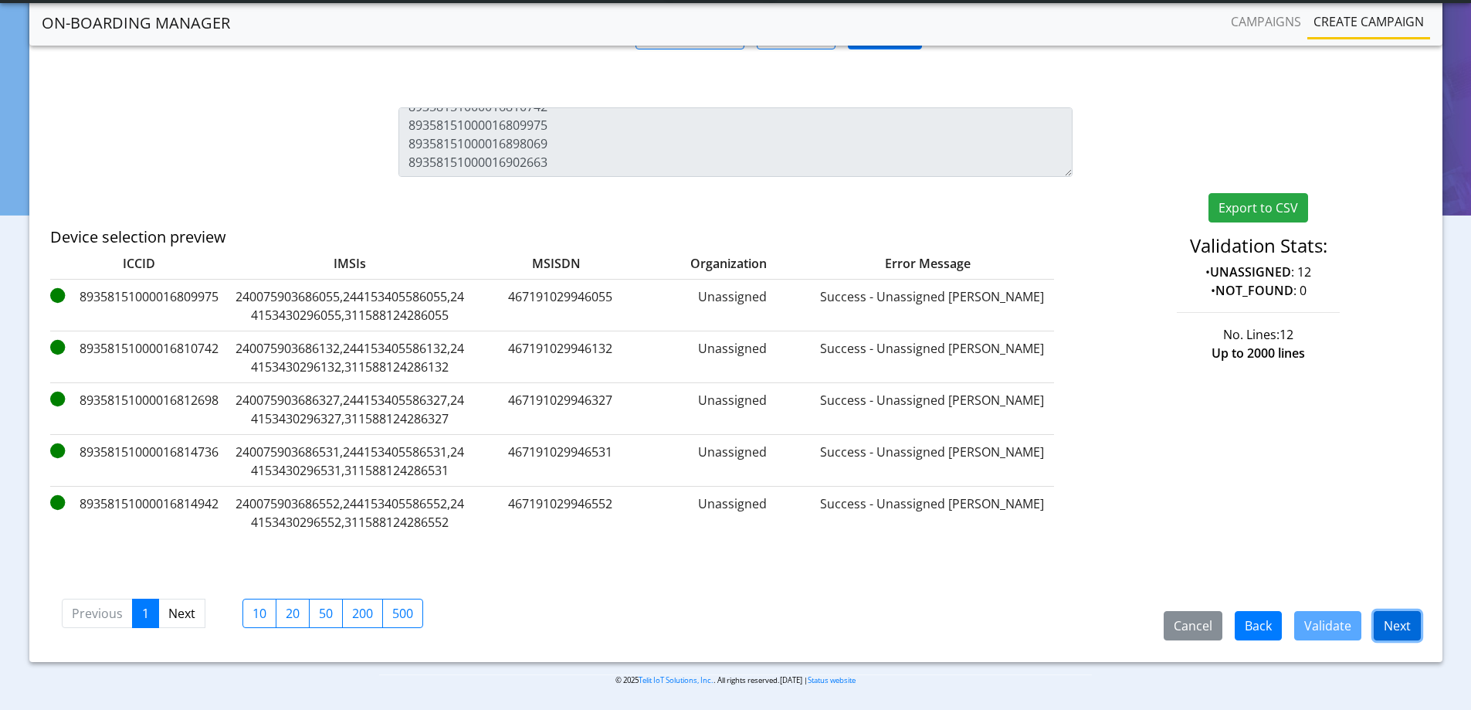
click at [1385, 627] on button "Next" at bounding box center [1396, 625] width 47 height 29
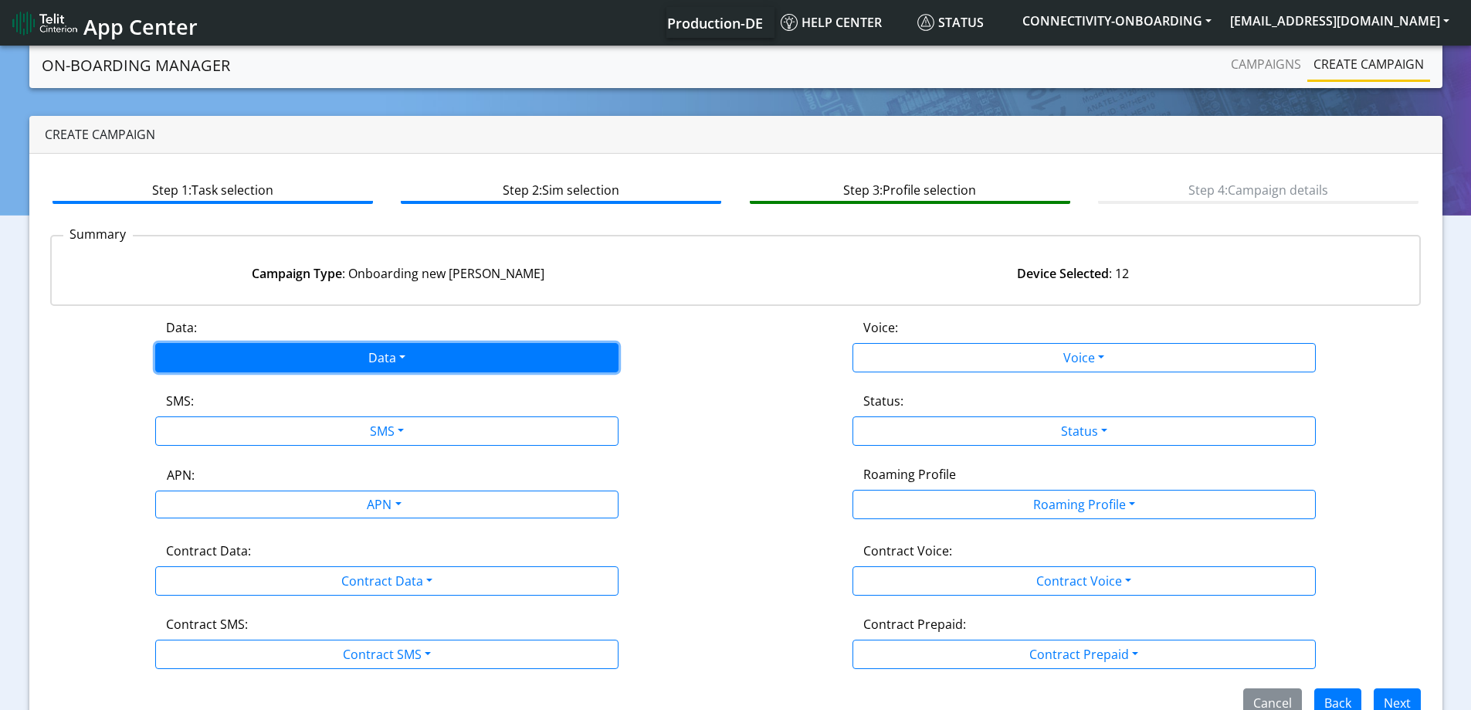
click at [380, 367] on button "Data" at bounding box center [386, 357] width 463 height 29
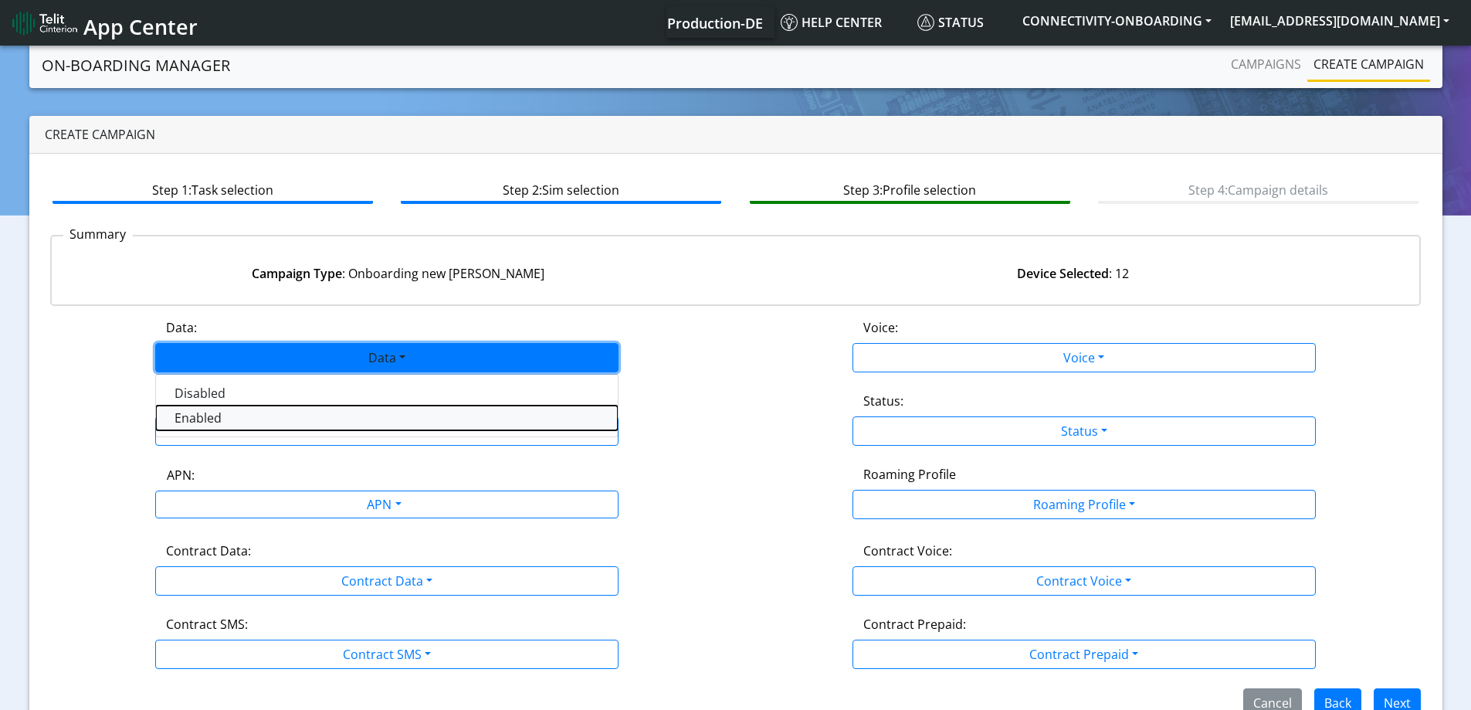
click at [248, 411] on button "Enabled" at bounding box center [387, 417] width 462 height 25
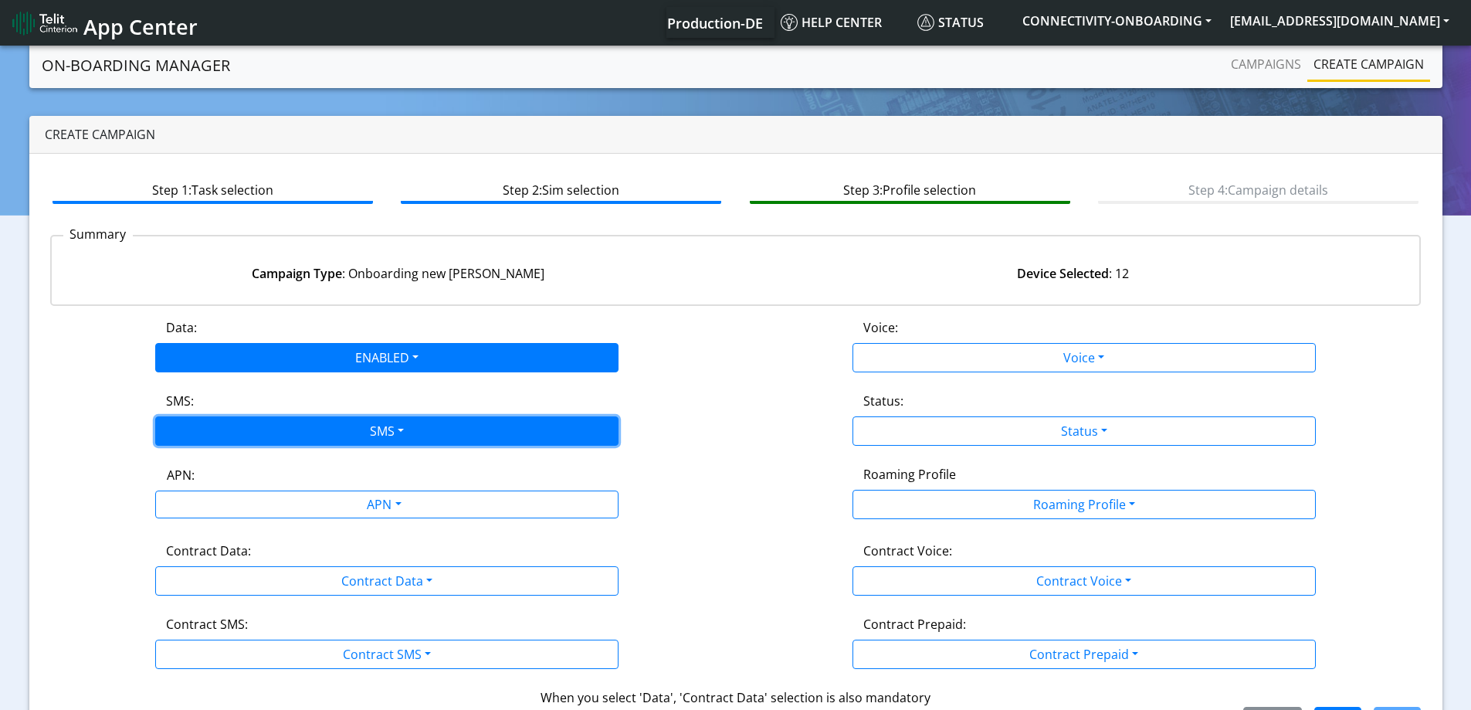
drag, startPoint x: 250, startPoint y: 415, endPoint x: 251, endPoint y: 426, distance: 10.8
click at [251, 417] on button "SMS" at bounding box center [386, 430] width 463 height 29
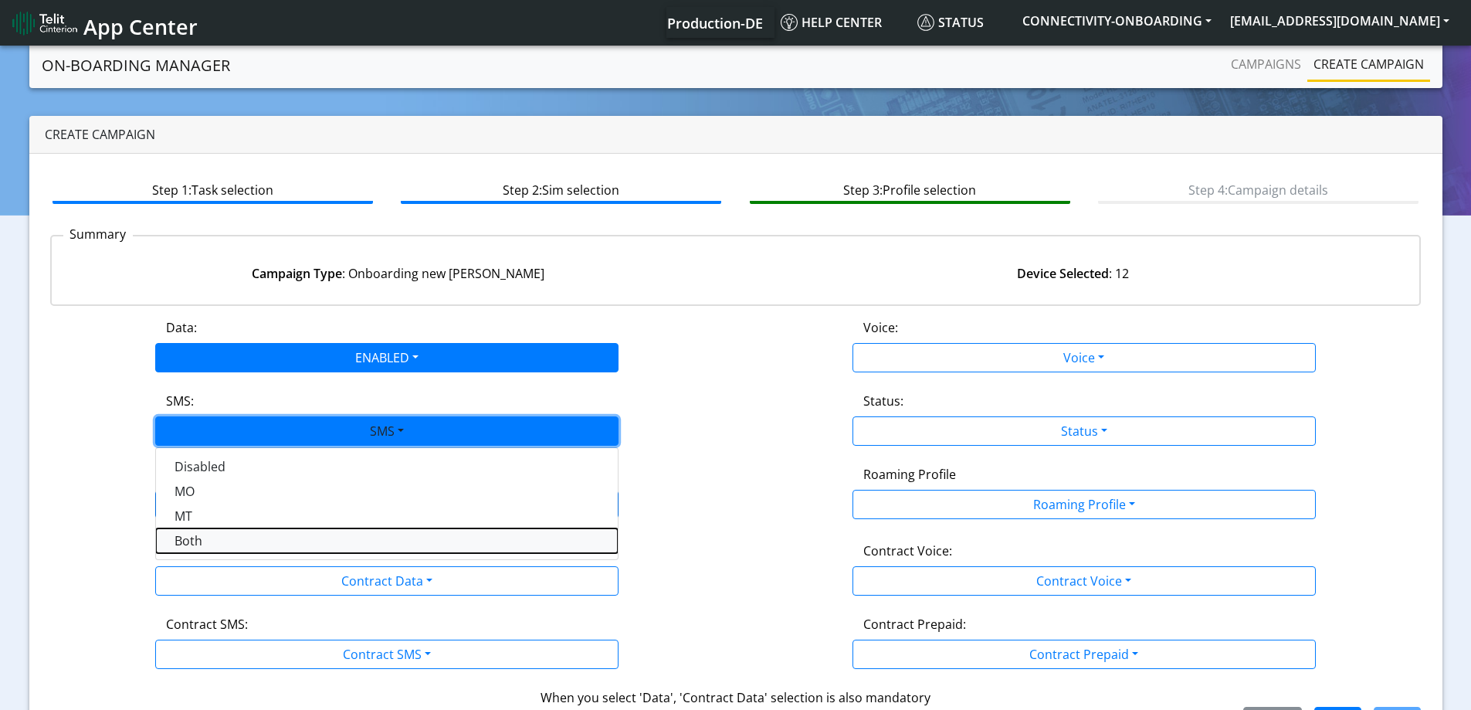
click at [221, 540] on button "Both" at bounding box center [387, 540] width 462 height 25
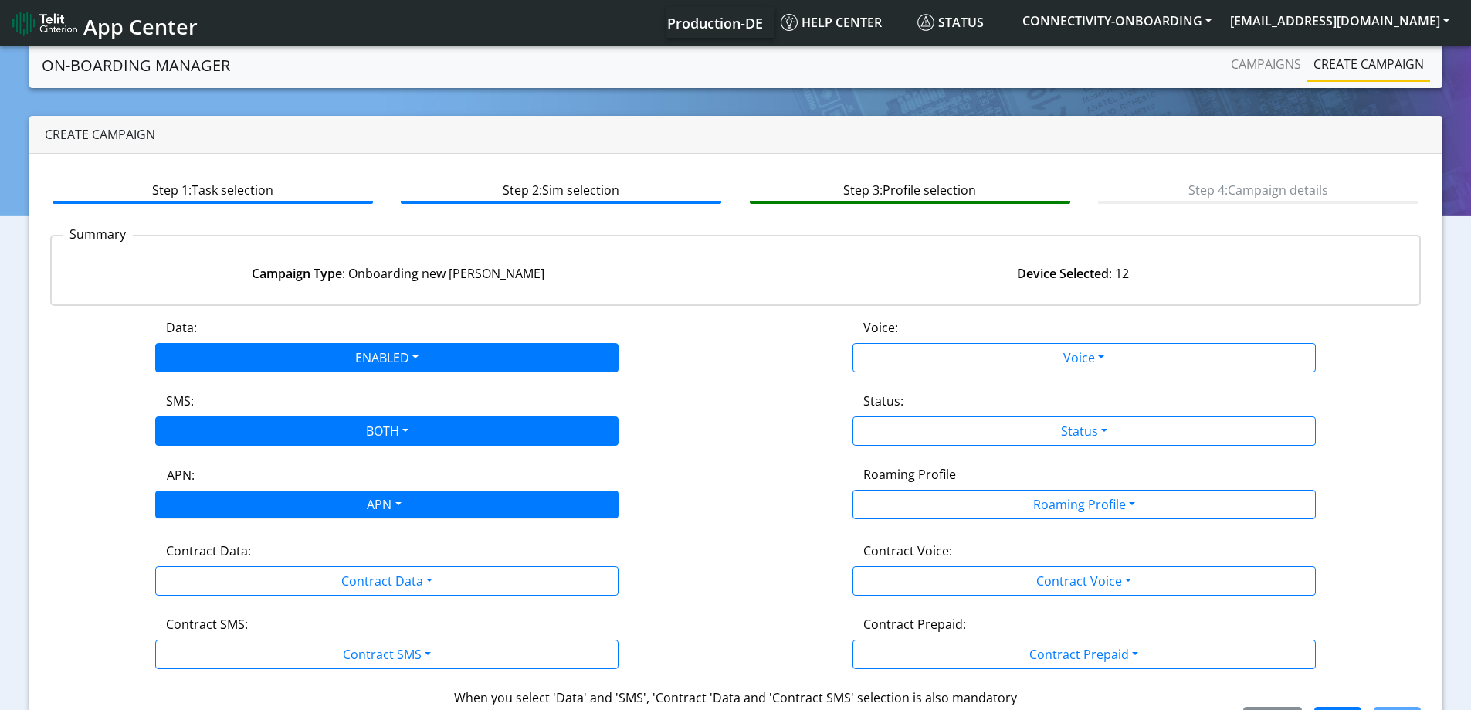
drag, startPoint x: 218, startPoint y: 520, endPoint x: 222, endPoint y: 509, distance: 12.0
click at [222, 510] on div "APN: APN" at bounding box center [387, 493] width 697 height 57
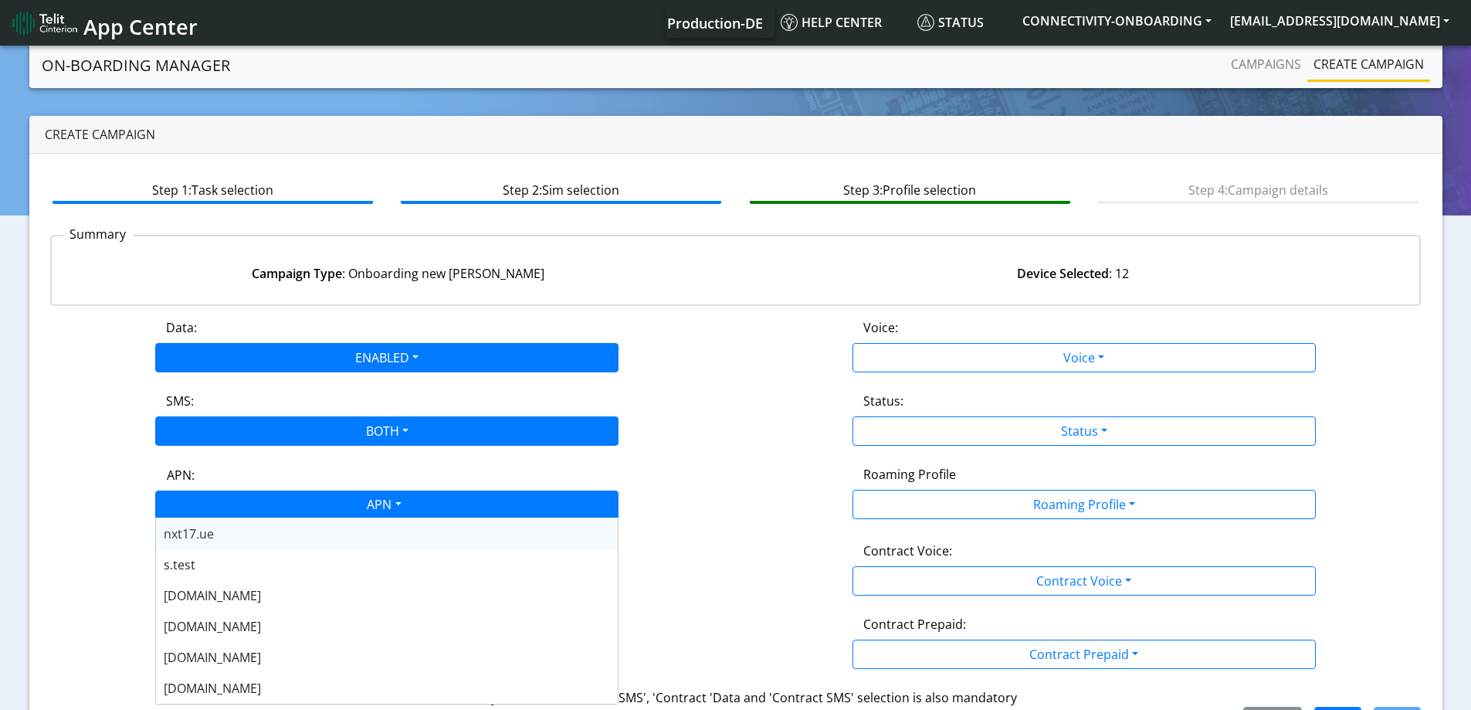
click at [222, 509] on div "APN" at bounding box center [382, 506] width 489 height 30
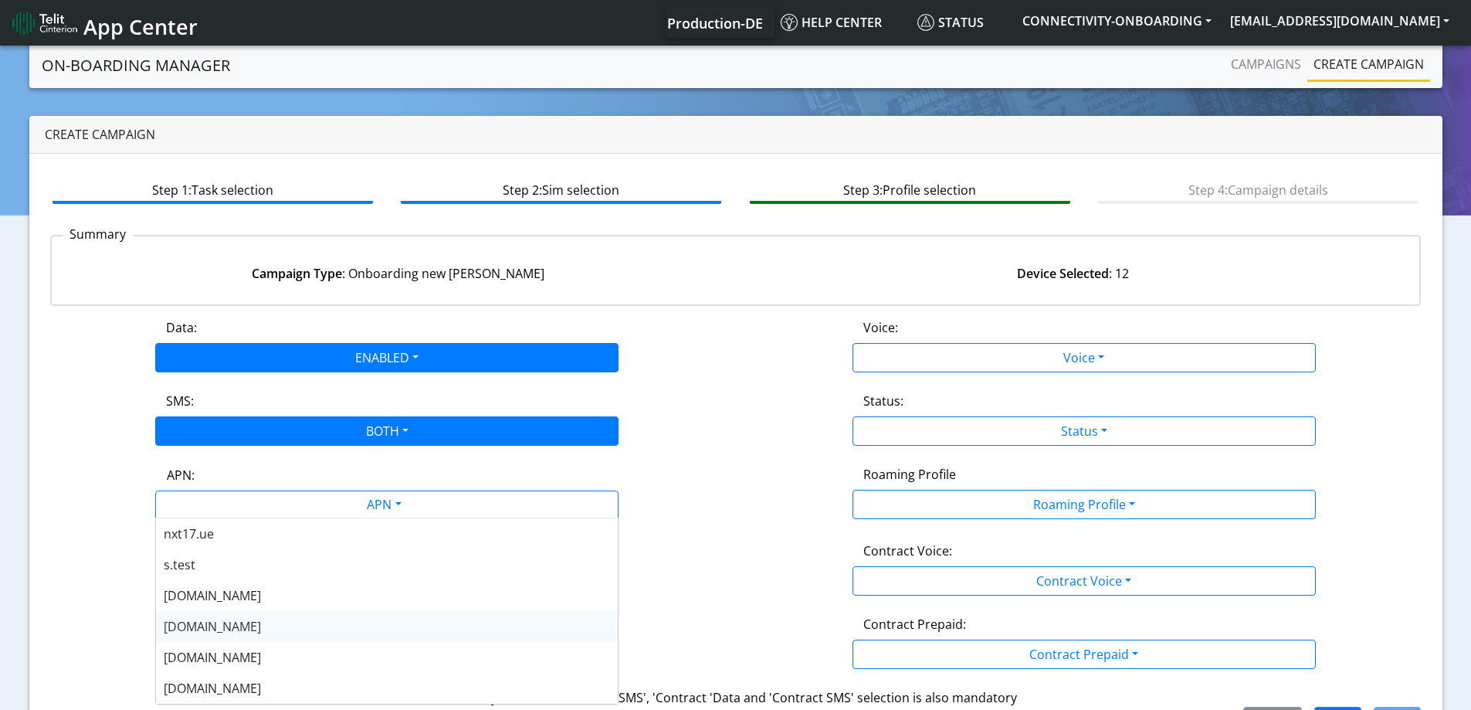
click at [215, 625] on span "[DOMAIN_NAME]" at bounding box center [212, 626] width 97 height 17
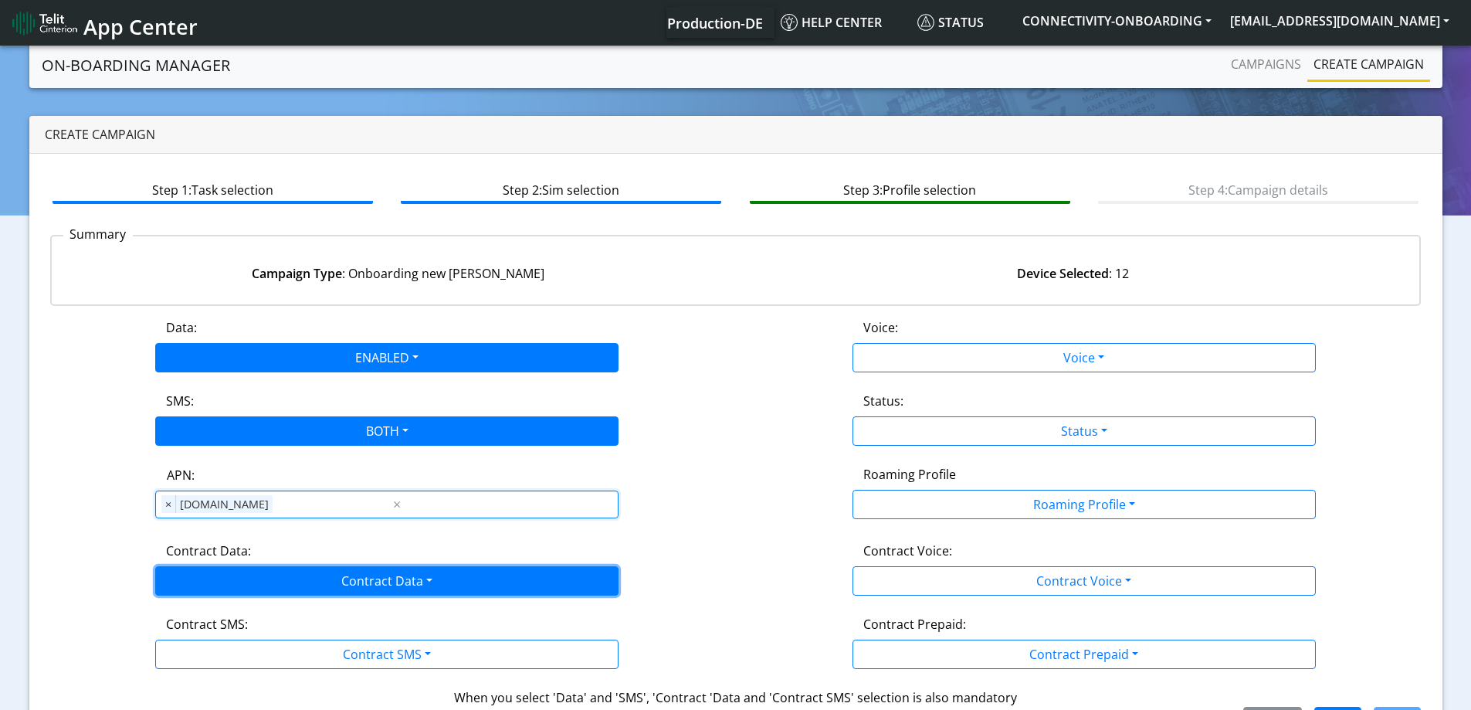
click at [217, 577] on button "Contract Data" at bounding box center [386, 580] width 463 height 29
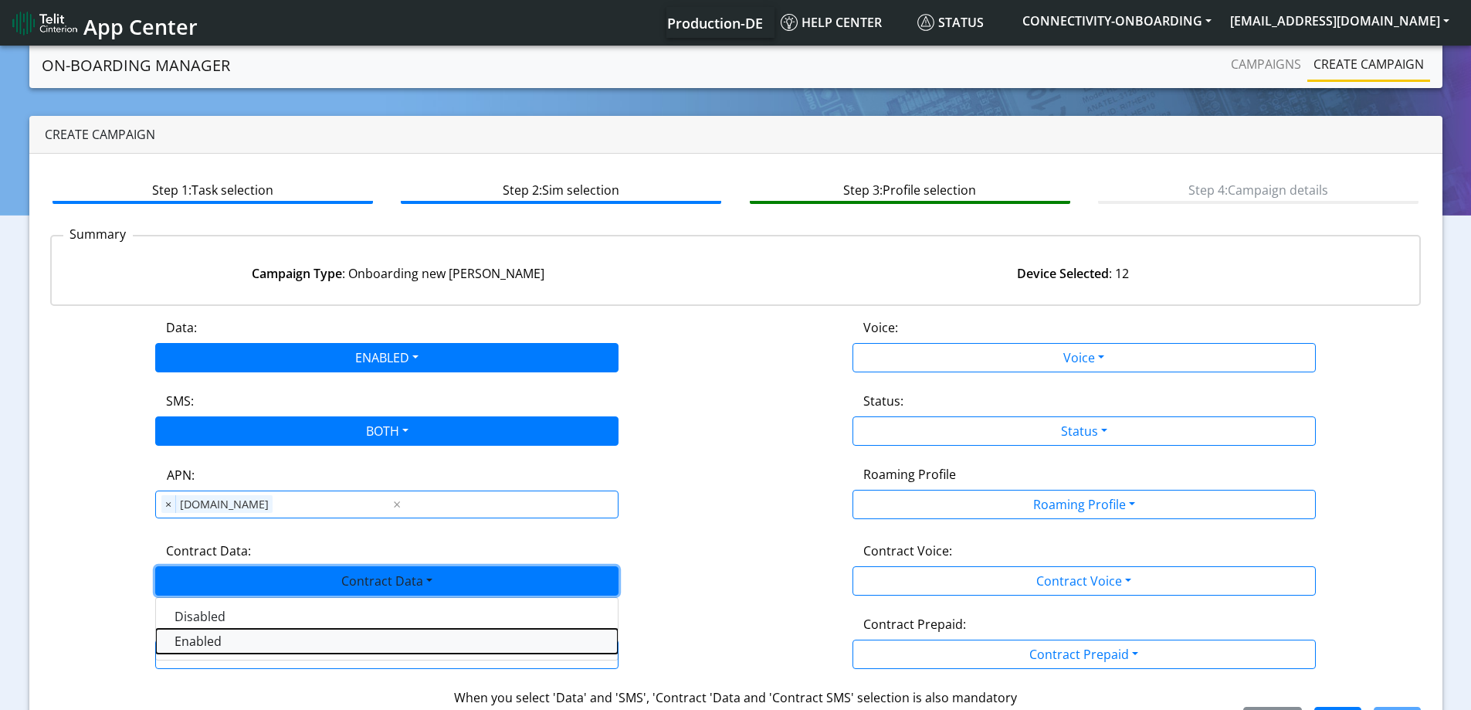
click at [207, 646] on Dataenabled-dropdown "Enabled" at bounding box center [387, 640] width 462 height 25
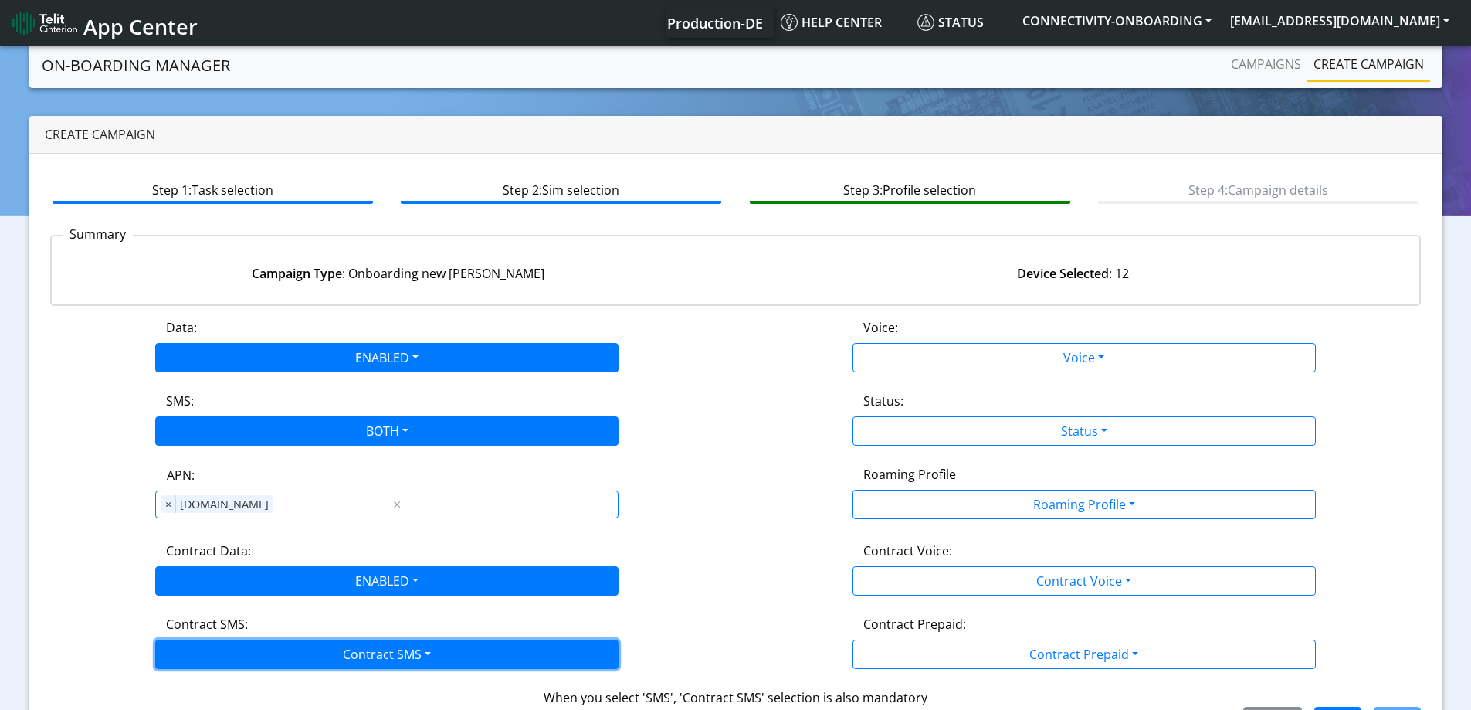
click at [207, 650] on button "Contract SMS" at bounding box center [386, 653] width 463 height 29
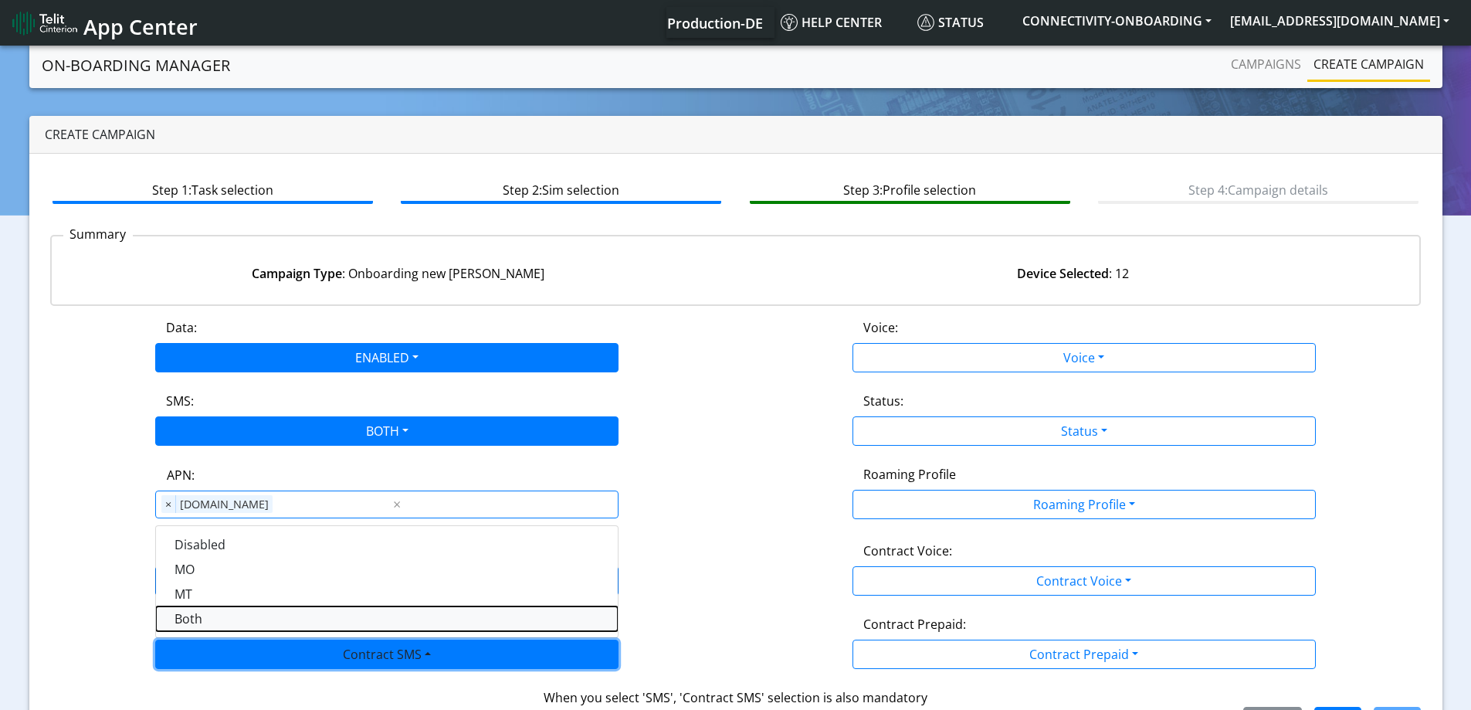
click at [210, 617] on SMSboth-dropdown "Both" at bounding box center [387, 618] width 462 height 25
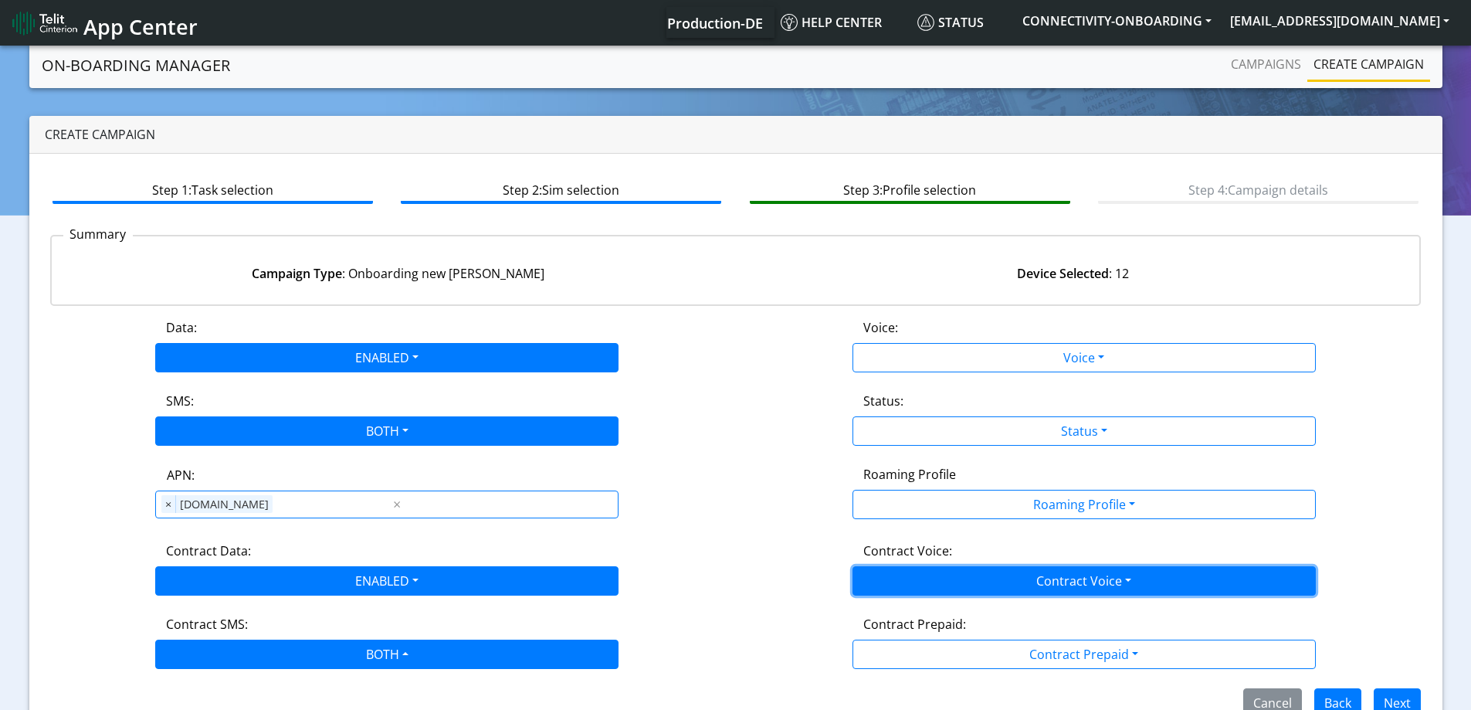
click at [1059, 588] on button "Contract Voice" at bounding box center [1083, 580] width 463 height 29
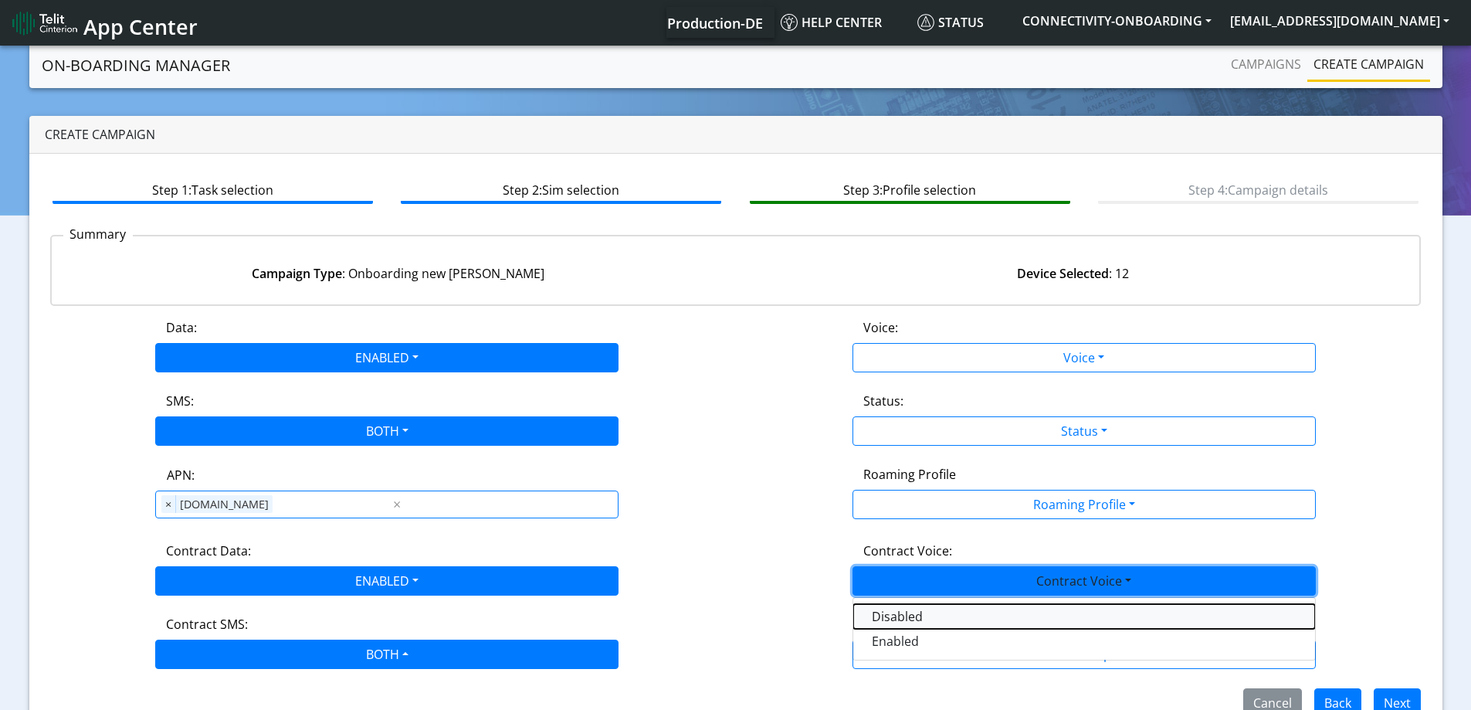
click at [923, 613] on Voicedisabled-dropdown "Disabled" at bounding box center [1084, 616] width 462 height 25
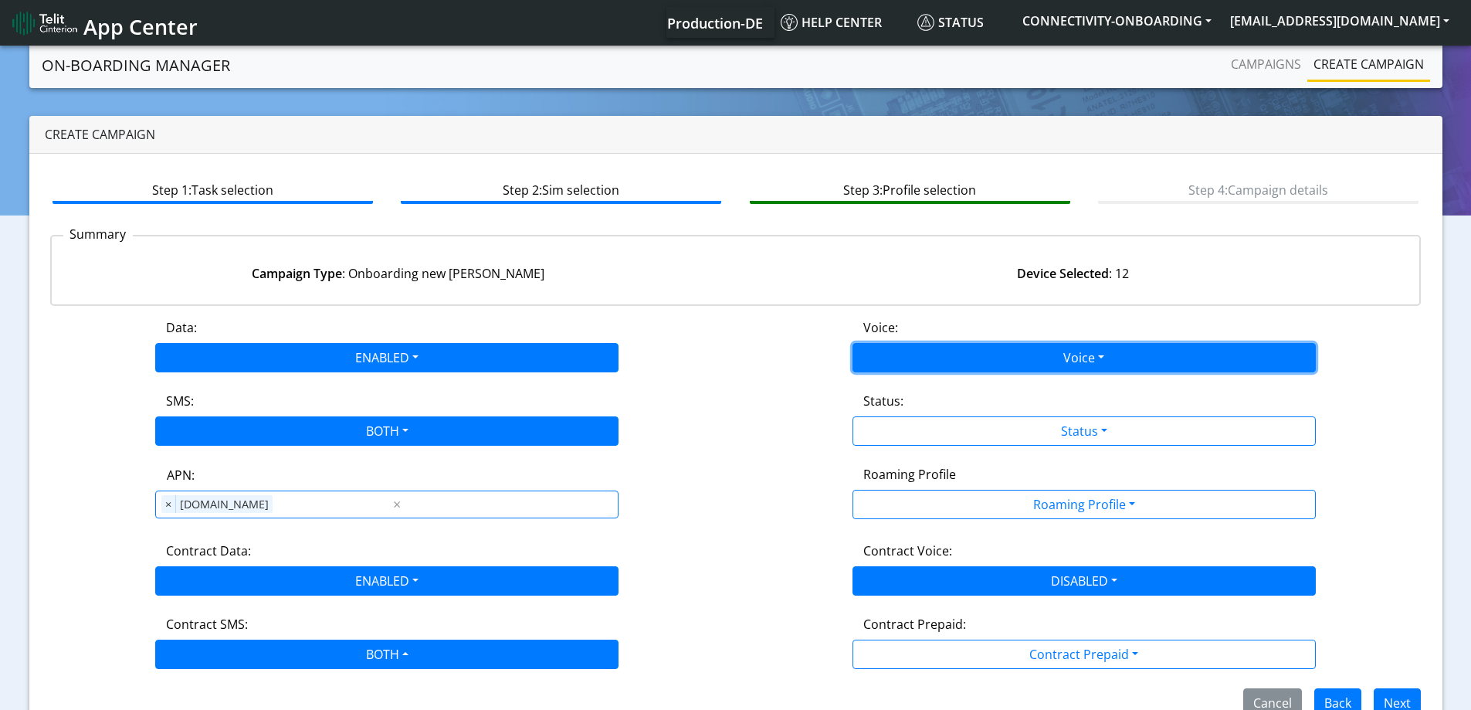
click at [905, 364] on button "Voice" at bounding box center [1083, 357] width 463 height 29
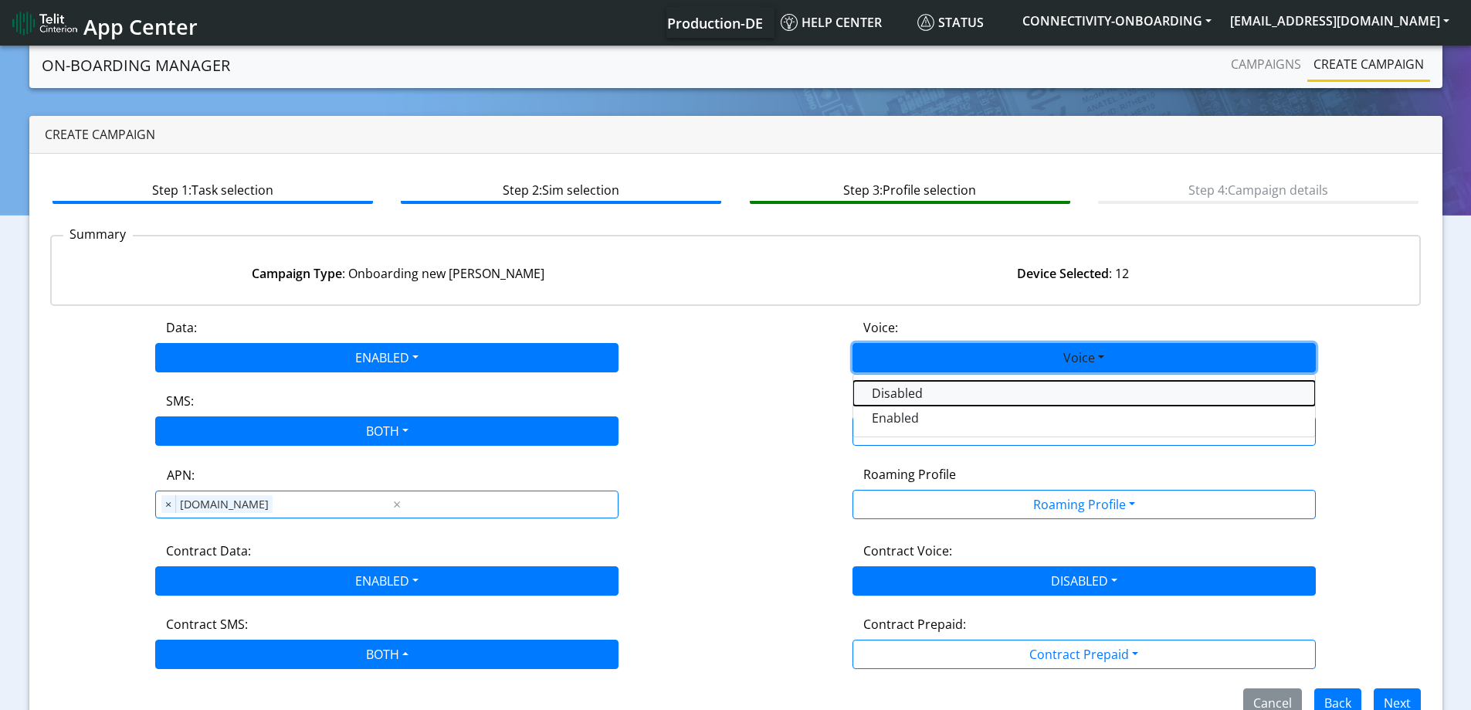
click at [890, 401] on button "Disabled" at bounding box center [1084, 393] width 462 height 25
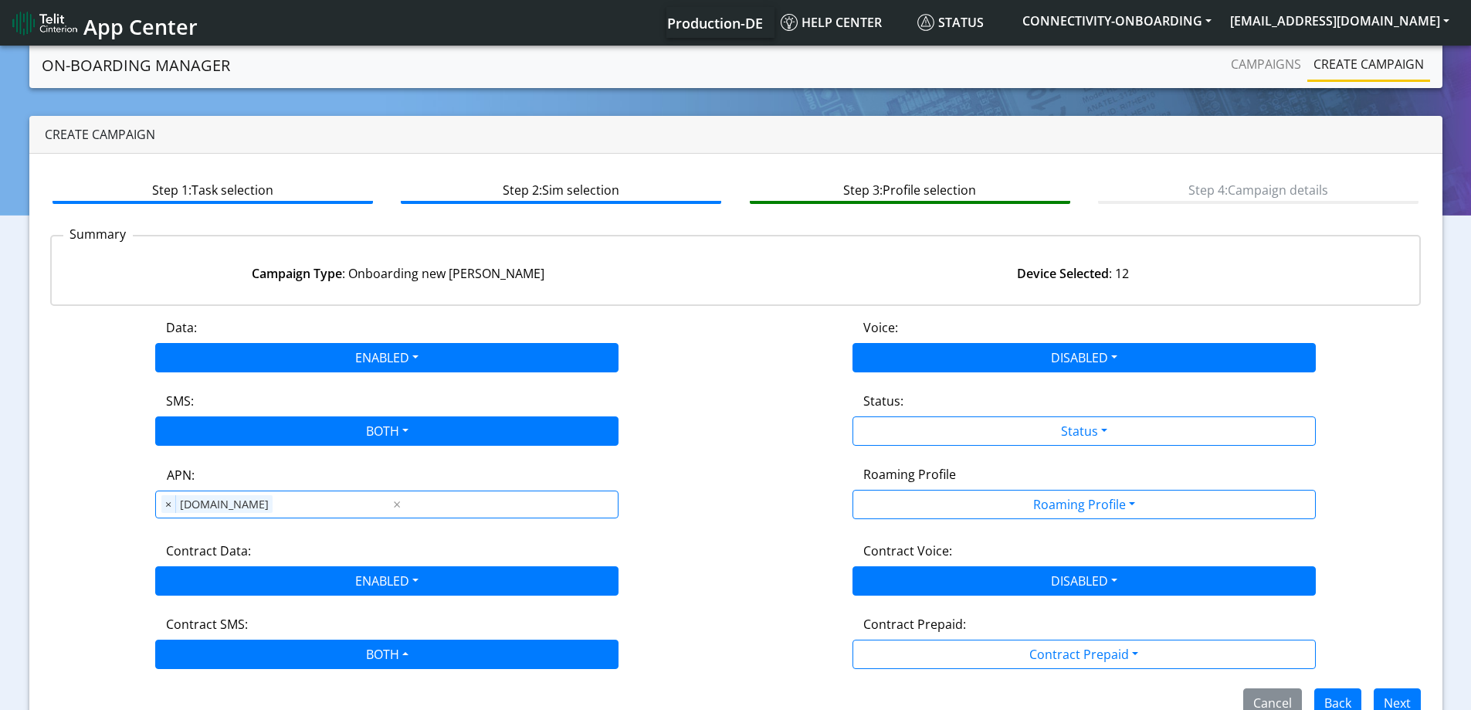
click at [891, 414] on div "Status:" at bounding box center [1084, 403] width 465 height 25
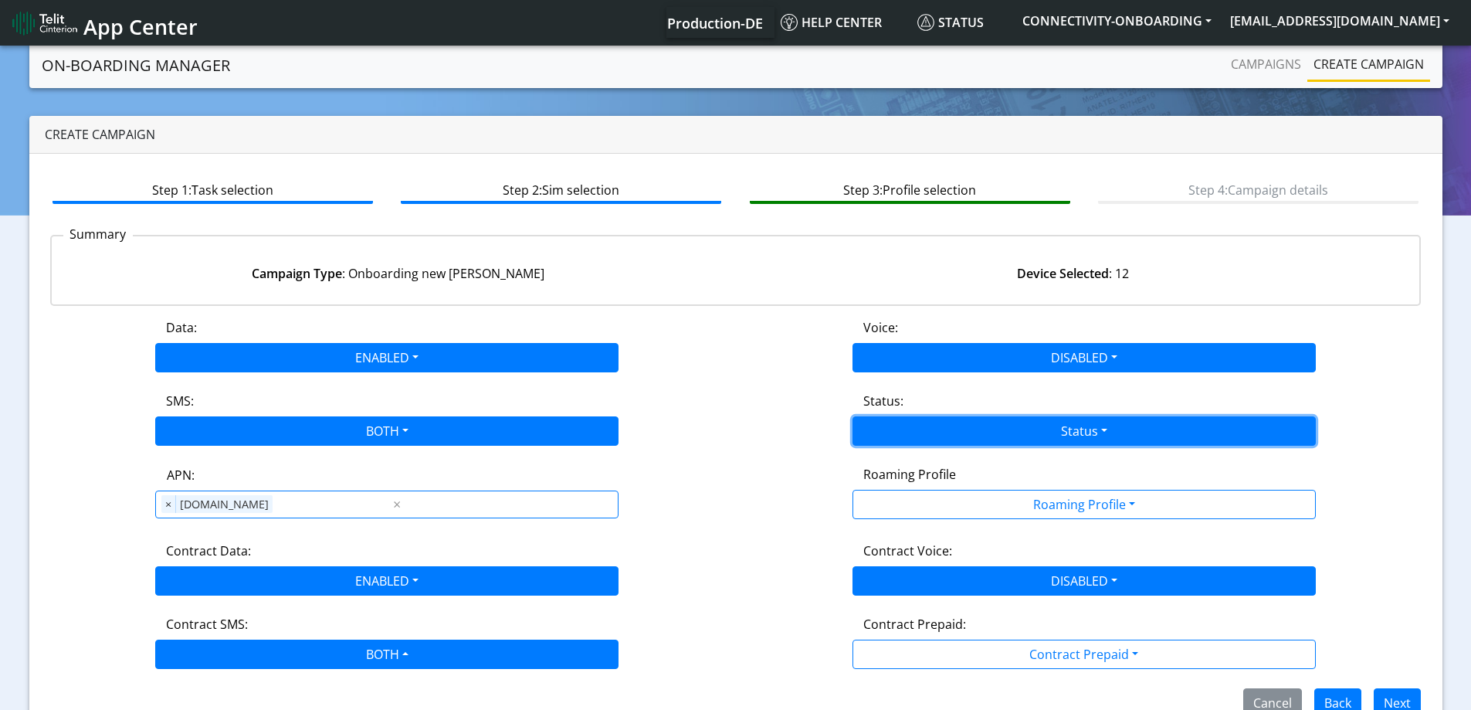
click at [888, 439] on button "Status" at bounding box center [1083, 430] width 463 height 29
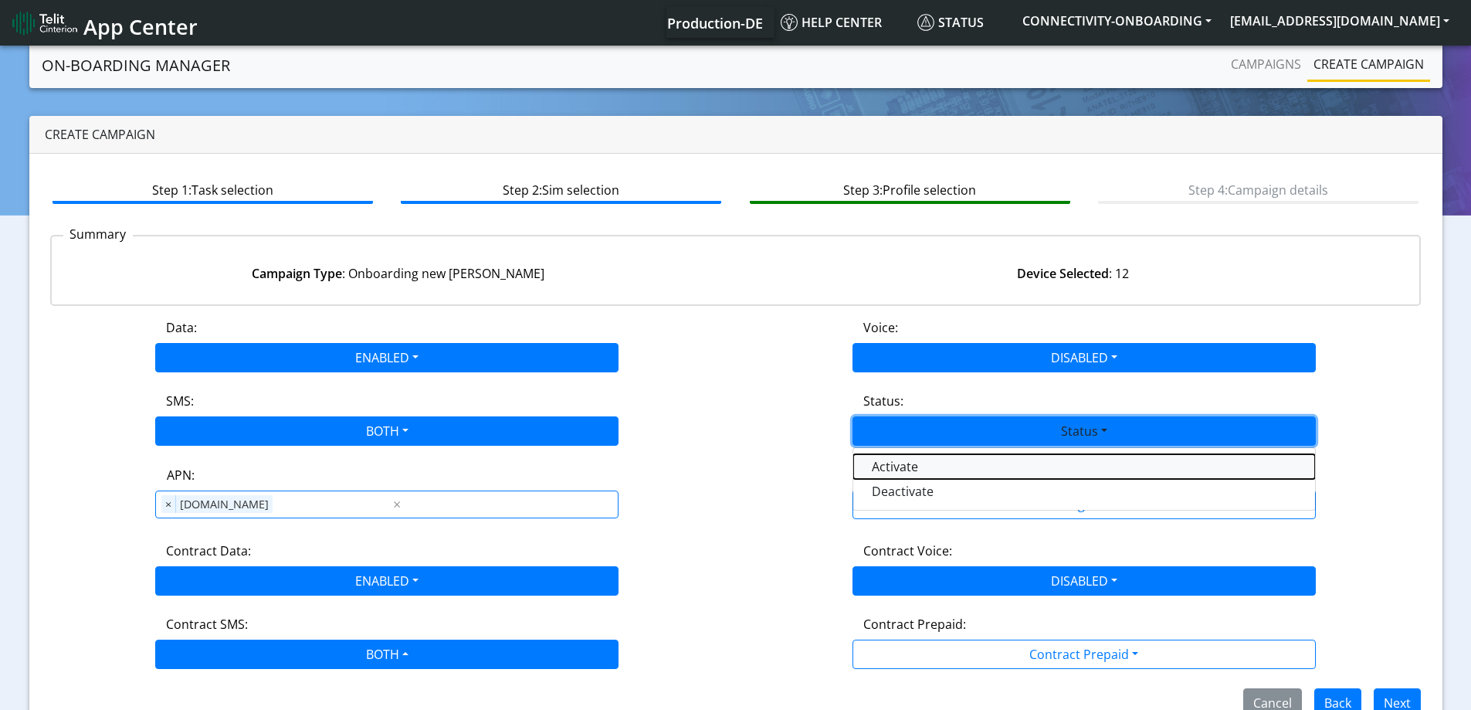
drag, startPoint x: 880, startPoint y: 462, endPoint x: 892, endPoint y: 476, distance: 18.7
click at [880, 462] on button "Activate" at bounding box center [1084, 466] width 462 height 25
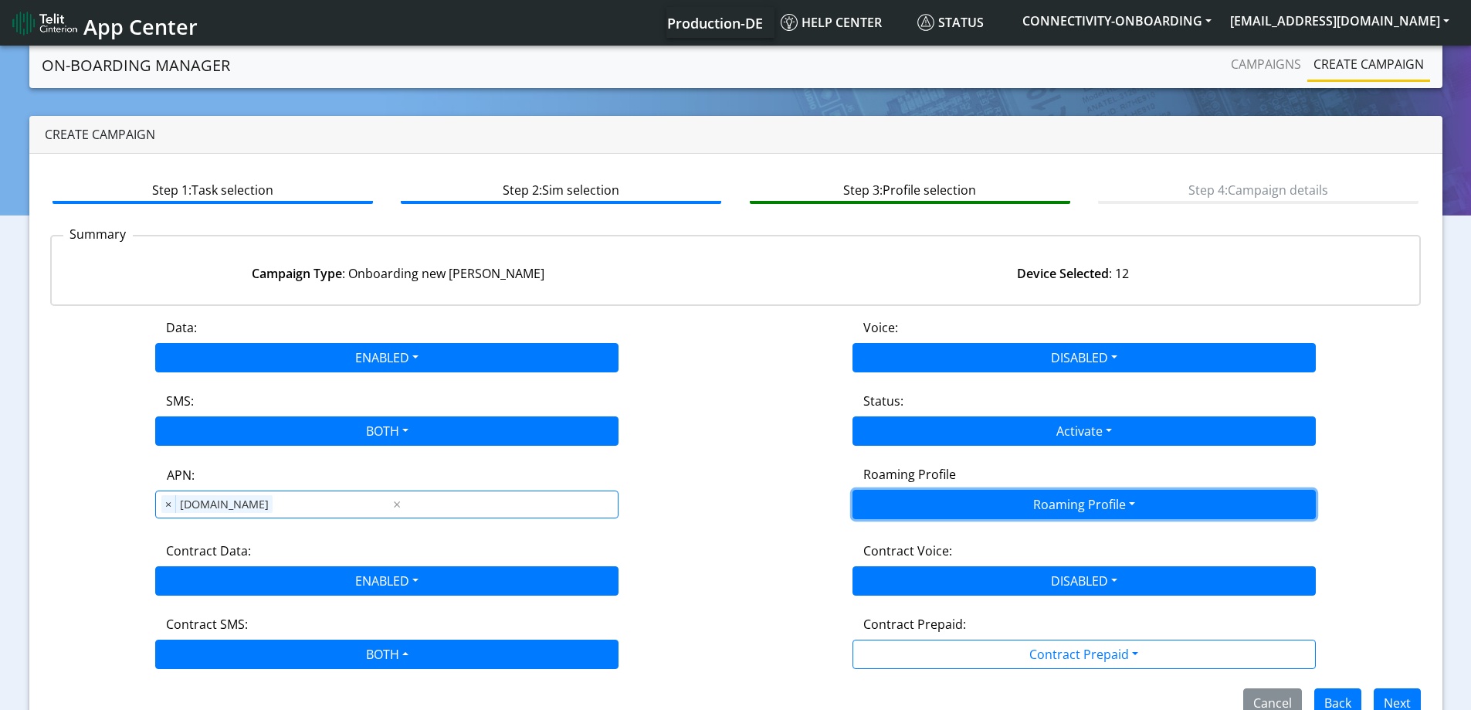
click at [899, 492] on button "Roaming Profile" at bounding box center [1083, 503] width 463 height 29
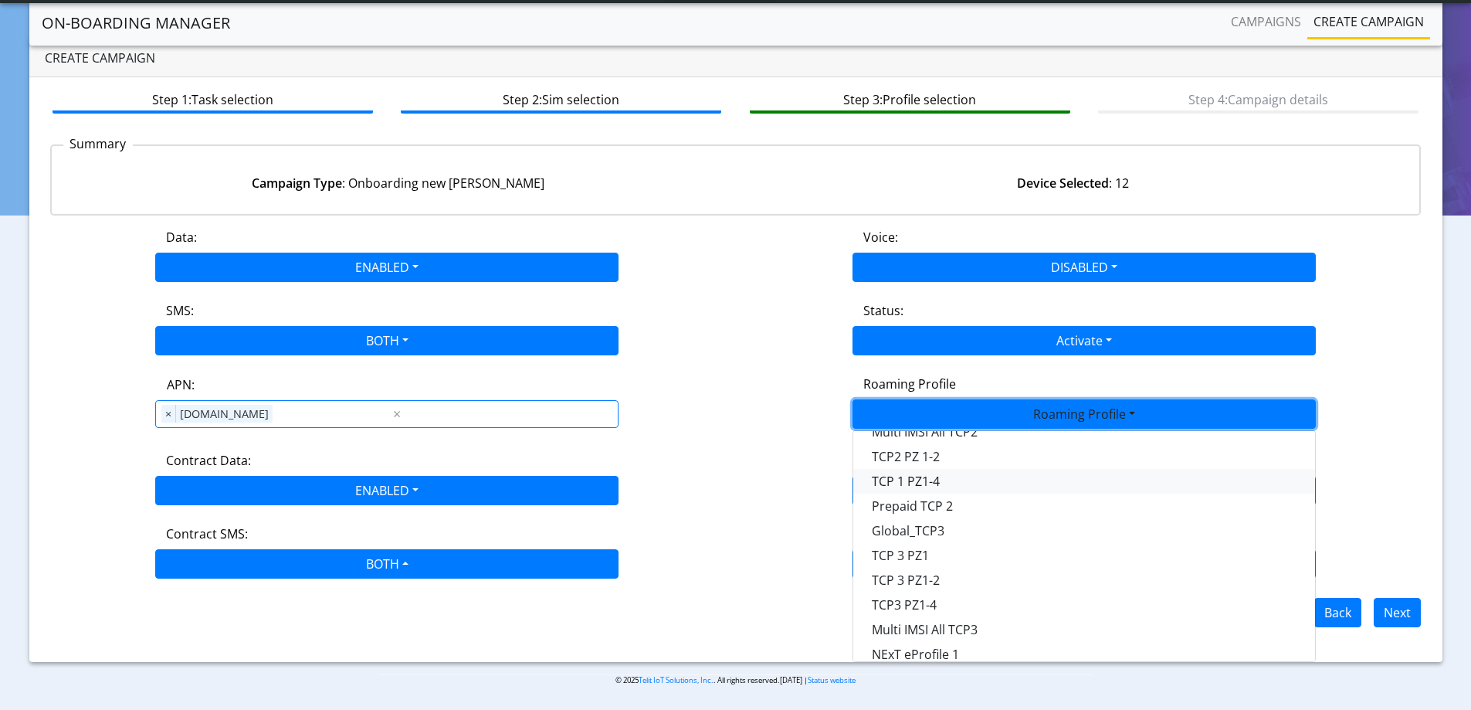
scroll to position [202, 0]
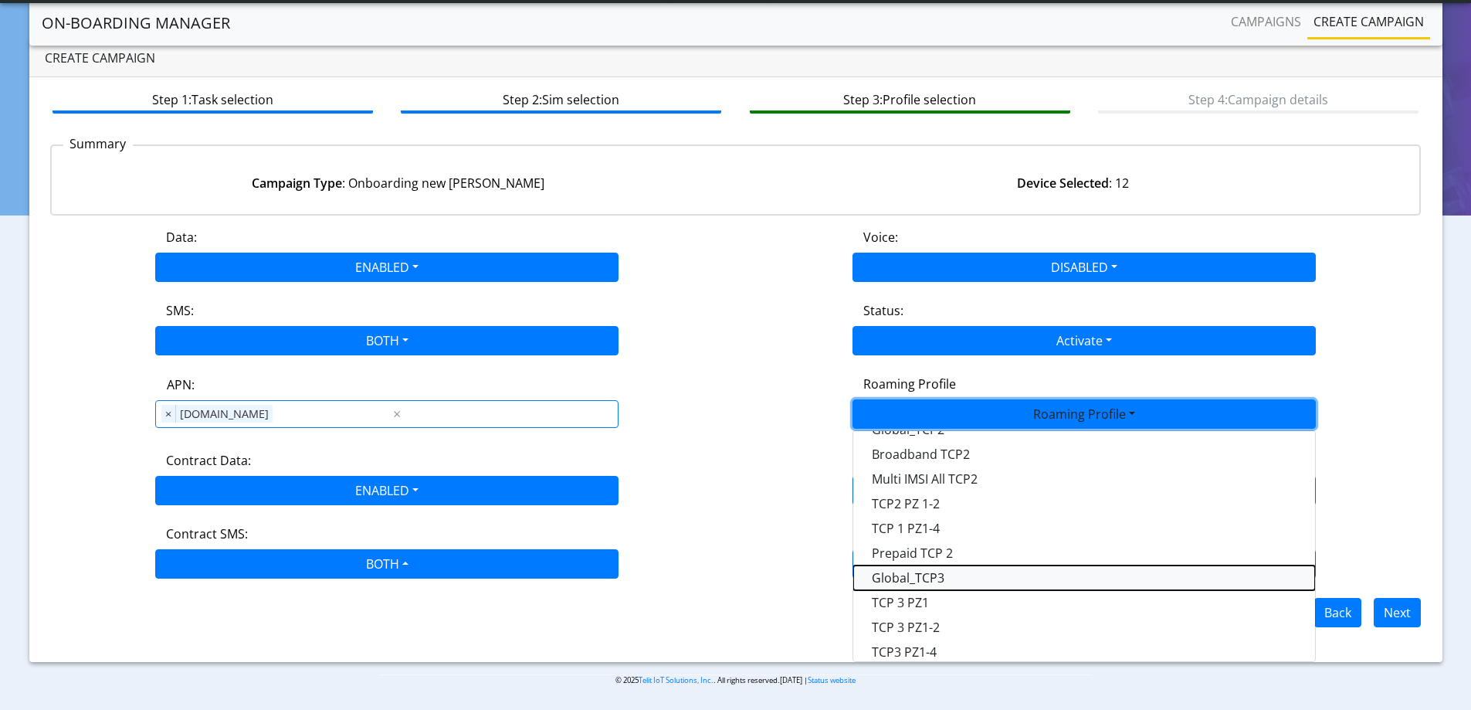
click at [950, 575] on Profile-dropdown "Global_TCP3" at bounding box center [1084, 577] width 462 height 25
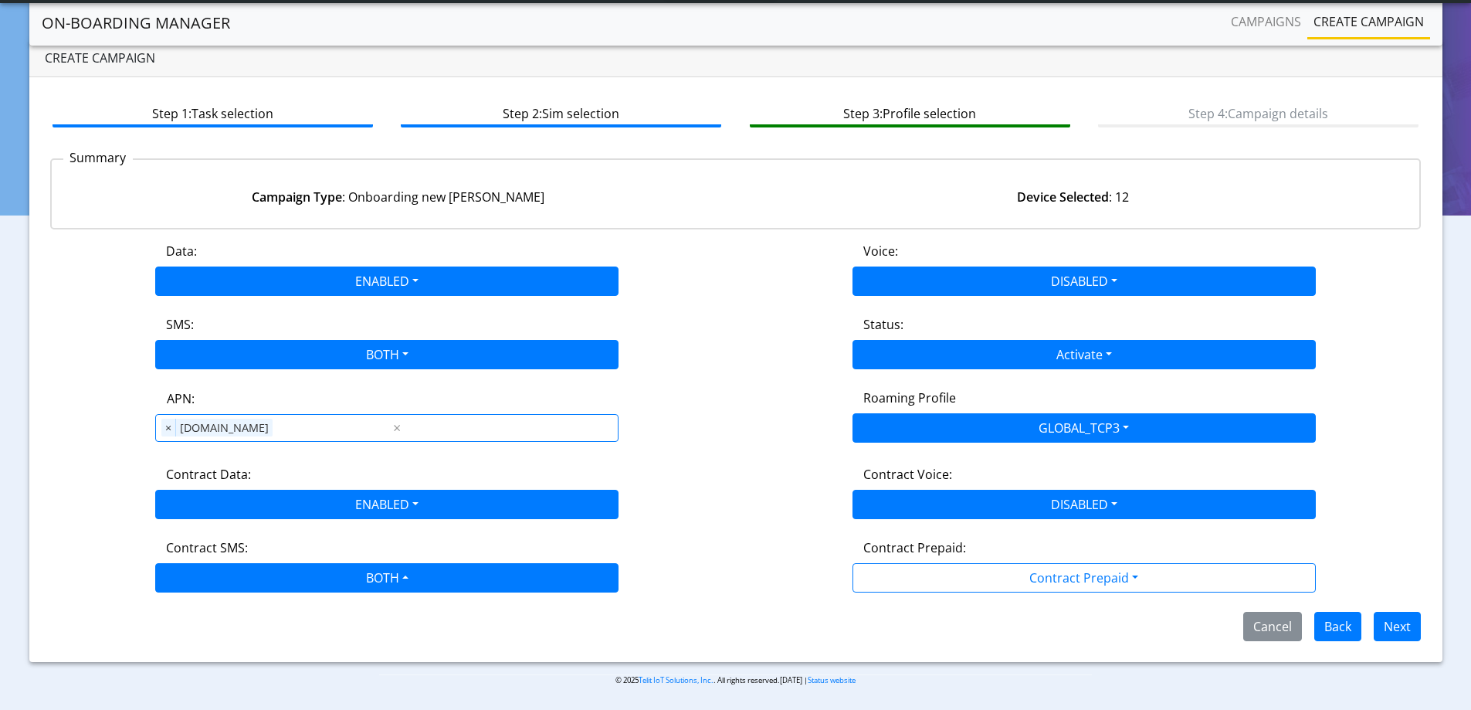
scroll to position [0, 0]
click at [1399, 628] on button "Next" at bounding box center [1396, 625] width 47 height 29
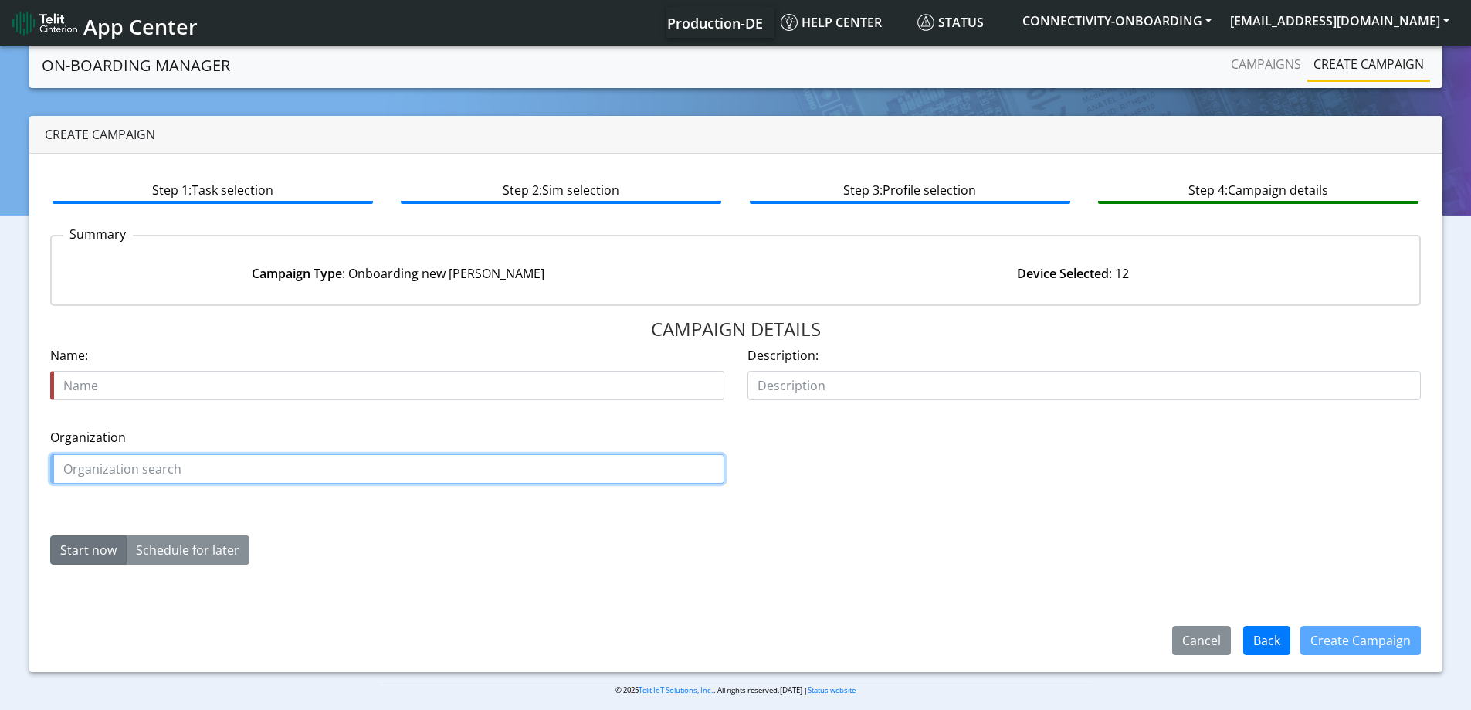
click at [151, 462] on input "text" at bounding box center [387, 468] width 674 height 29
paste input "TREETOSCOPEWATERFLOW"
type input "TREETOSCOPEWATERFLOW"
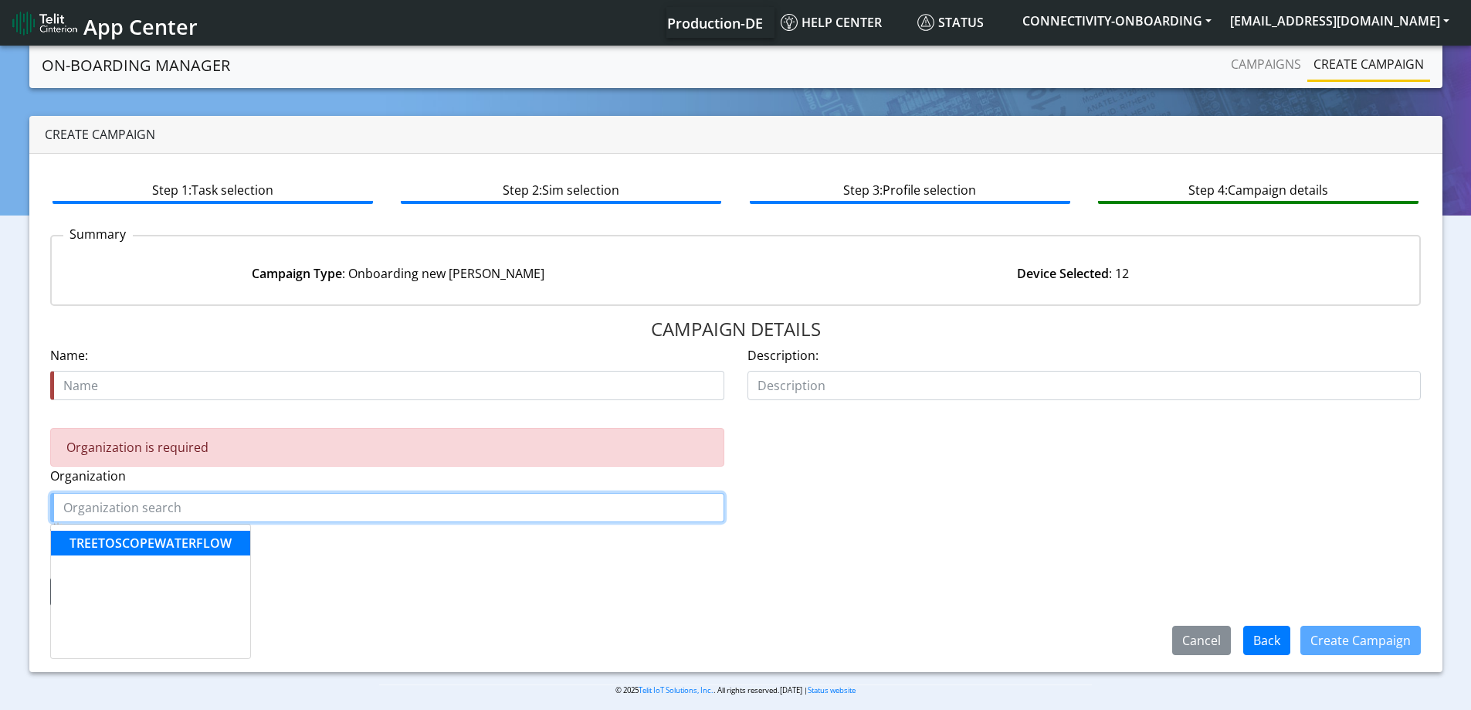
click at [145, 540] on span "TREETOSCOPEWATERFLOW" at bounding box center [150, 542] width 162 height 17
type input "TREETOSCOPEWATERFLOW"
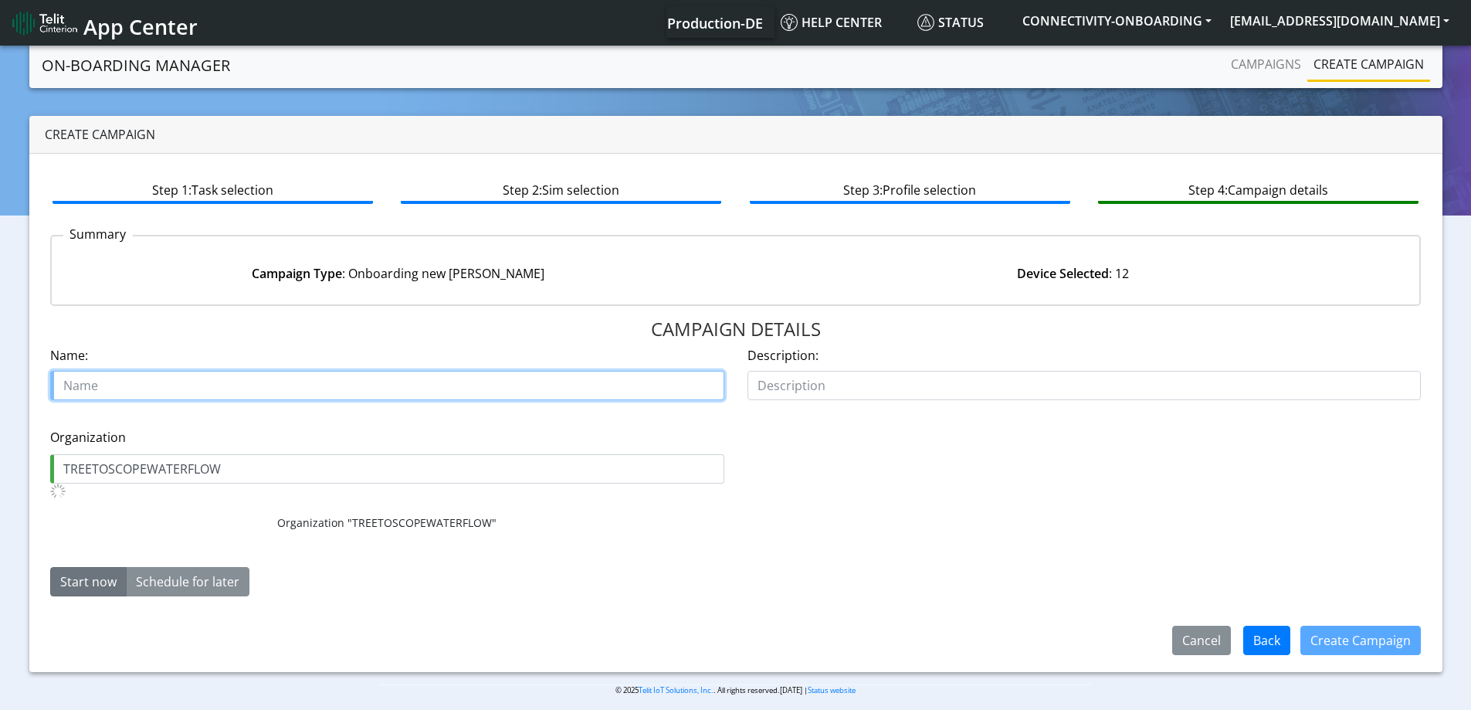
click at [117, 395] on input "text" at bounding box center [387, 385] width 674 height 29
click at [190, 373] on input "text" at bounding box center [387, 385] width 674 height 29
paste input "TREETOSCOPEWATERFLOW"
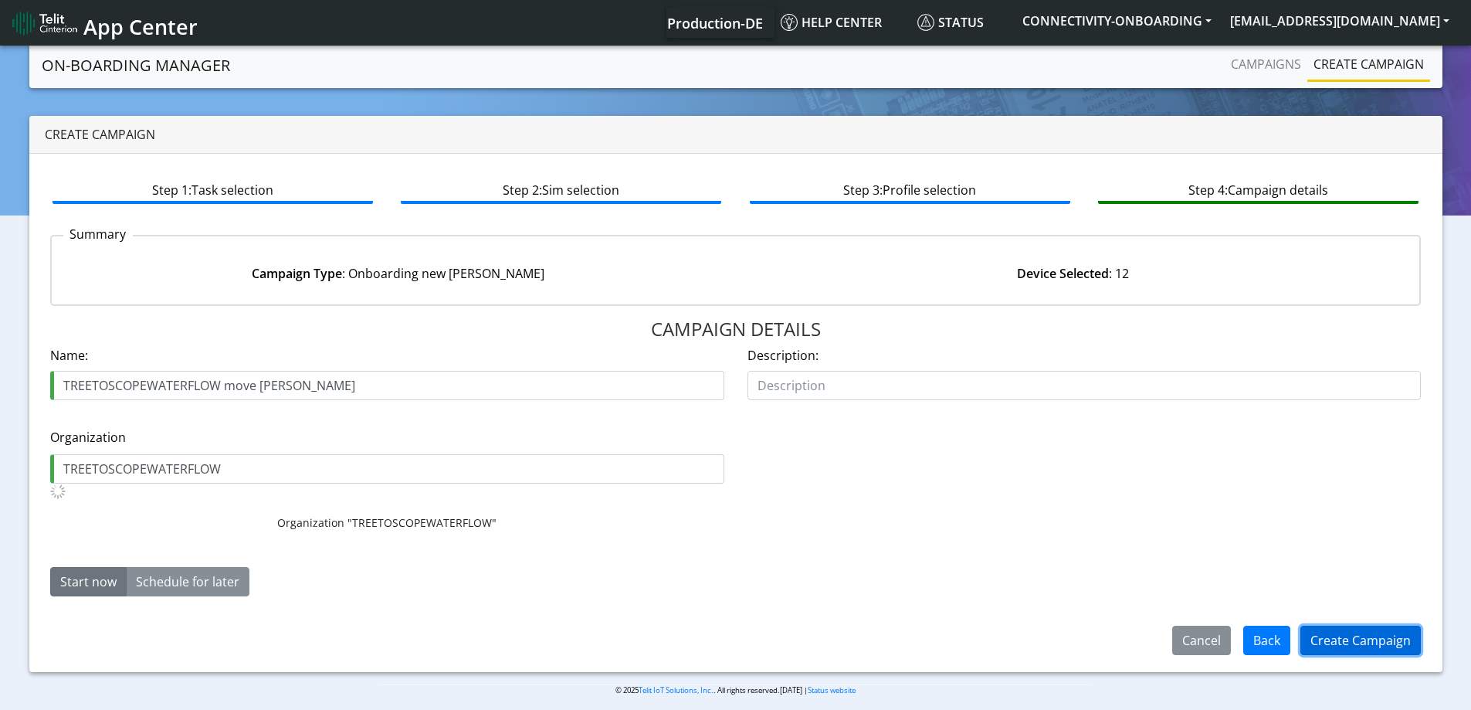
click at [1313, 636] on button "Create Campaign" at bounding box center [1360, 639] width 120 height 29
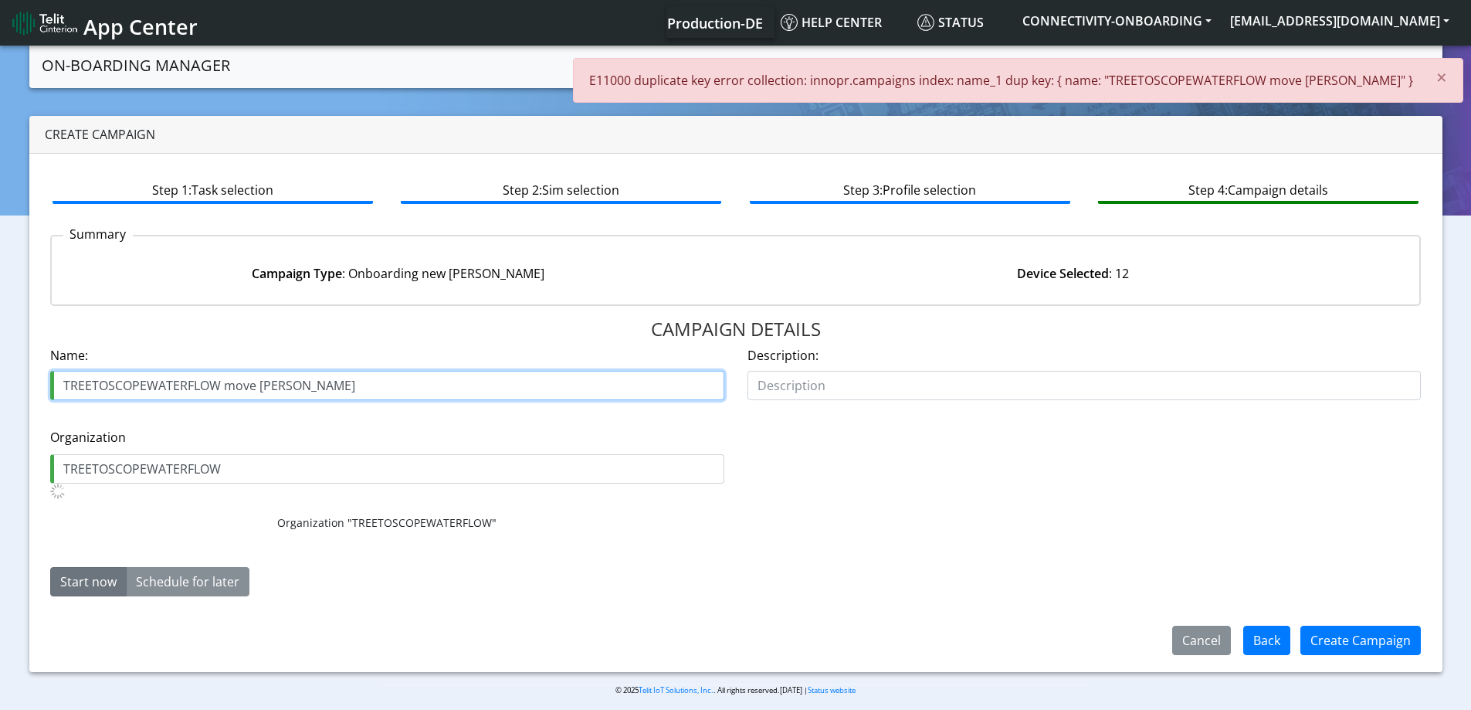
click at [365, 378] on input "TREETOSCOPEWATERFLOW move [PERSON_NAME]" at bounding box center [387, 385] width 674 height 29
type input "TREETOSCOPEWATERFLOW move [PERSON_NAME] 2"
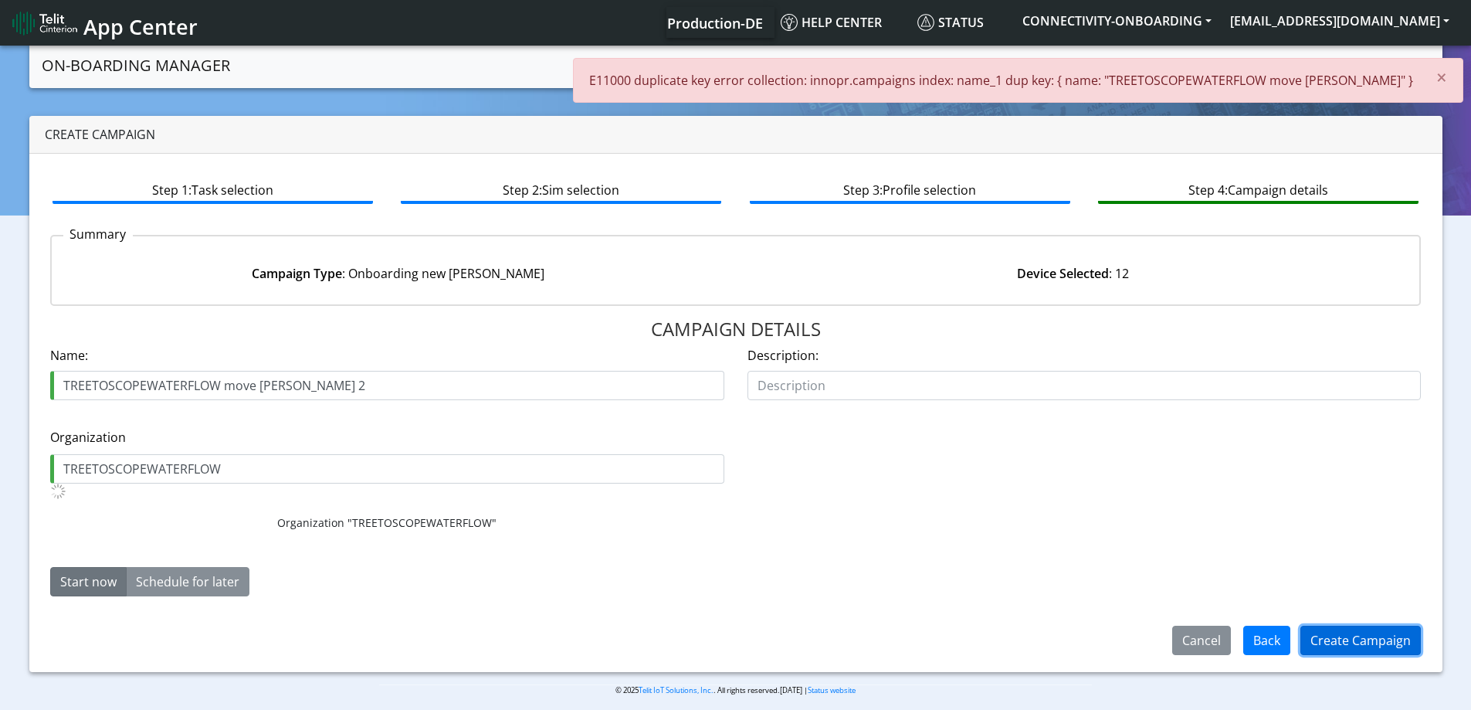
click at [1312, 650] on button "Create Campaign" at bounding box center [1360, 639] width 120 height 29
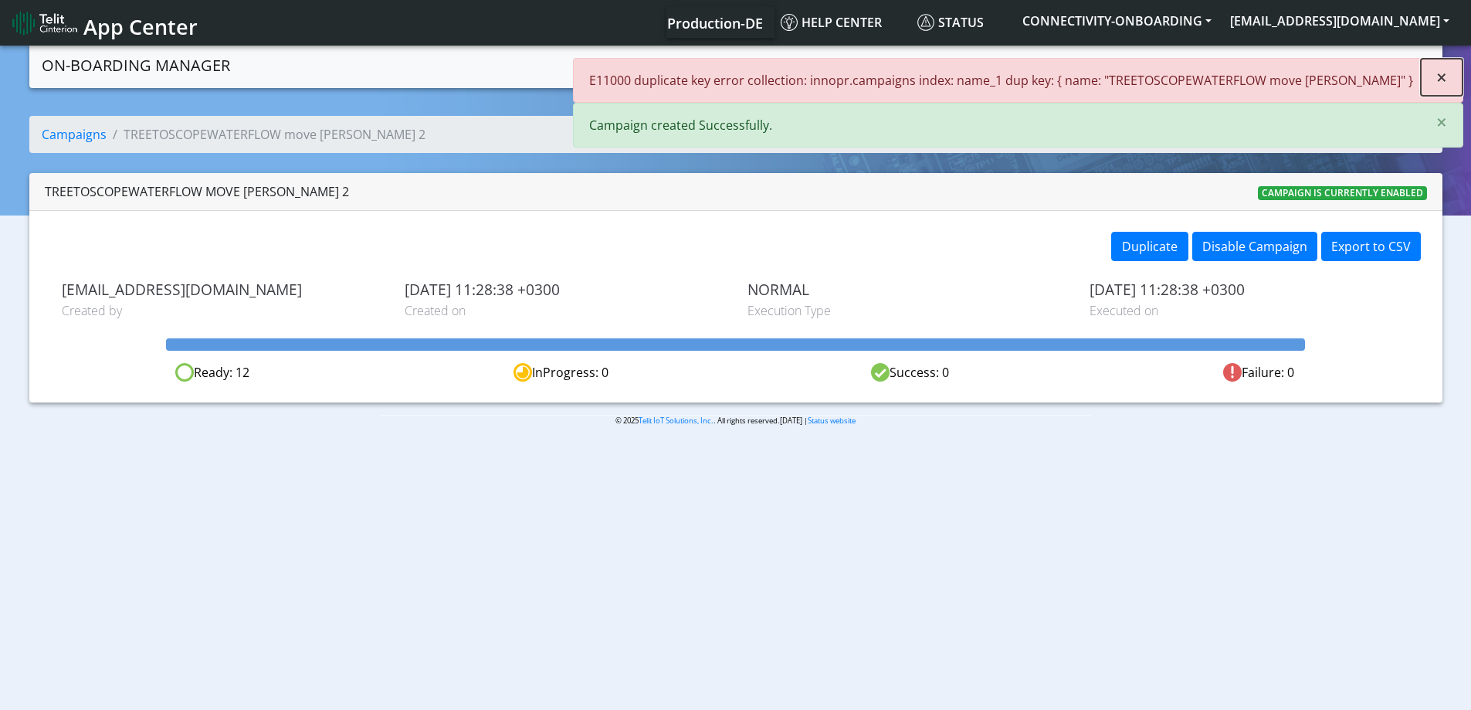
click at [1438, 85] on span "×" at bounding box center [1441, 76] width 11 height 25
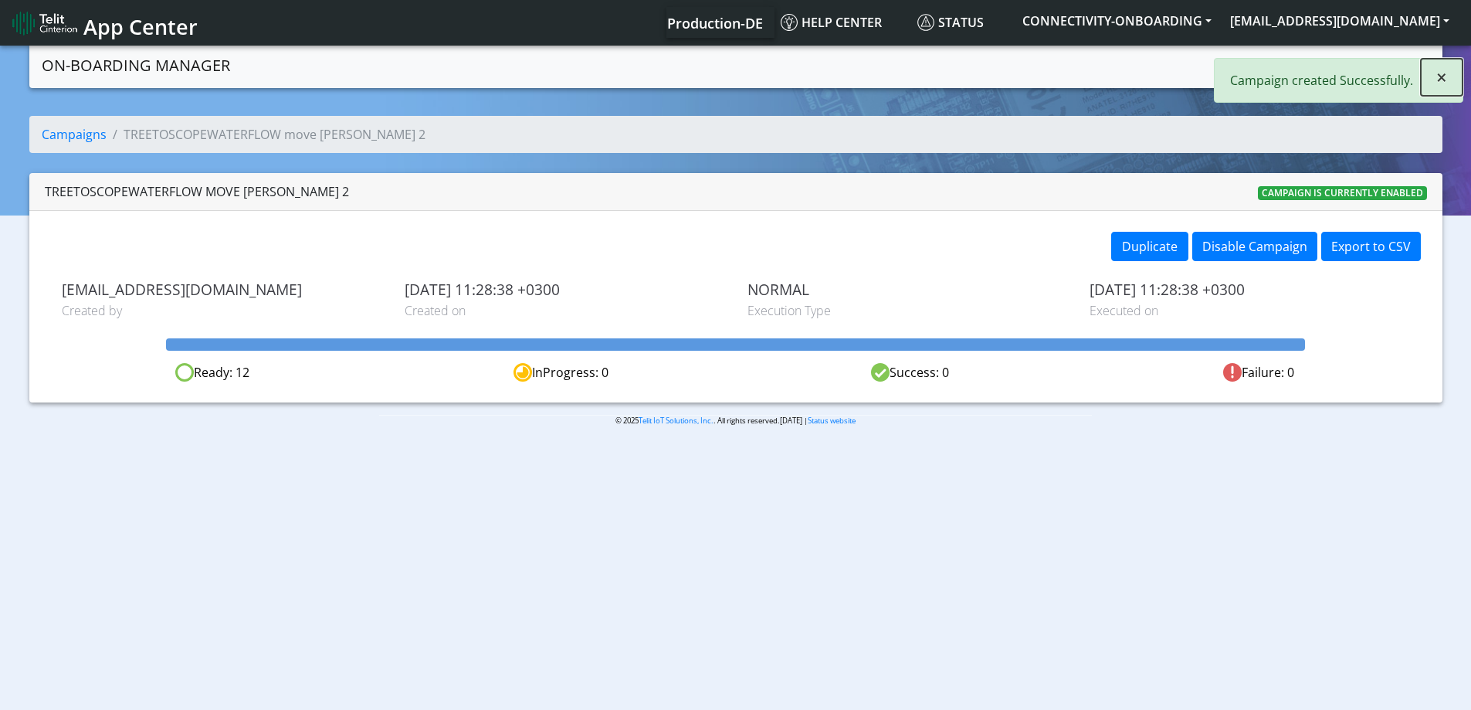
click at [1438, 85] on span "×" at bounding box center [1441, 76] width 11 height 25
click at [1266, 56] on link "Campaigns" at bounding box center [1265, 64] width 83 height 31
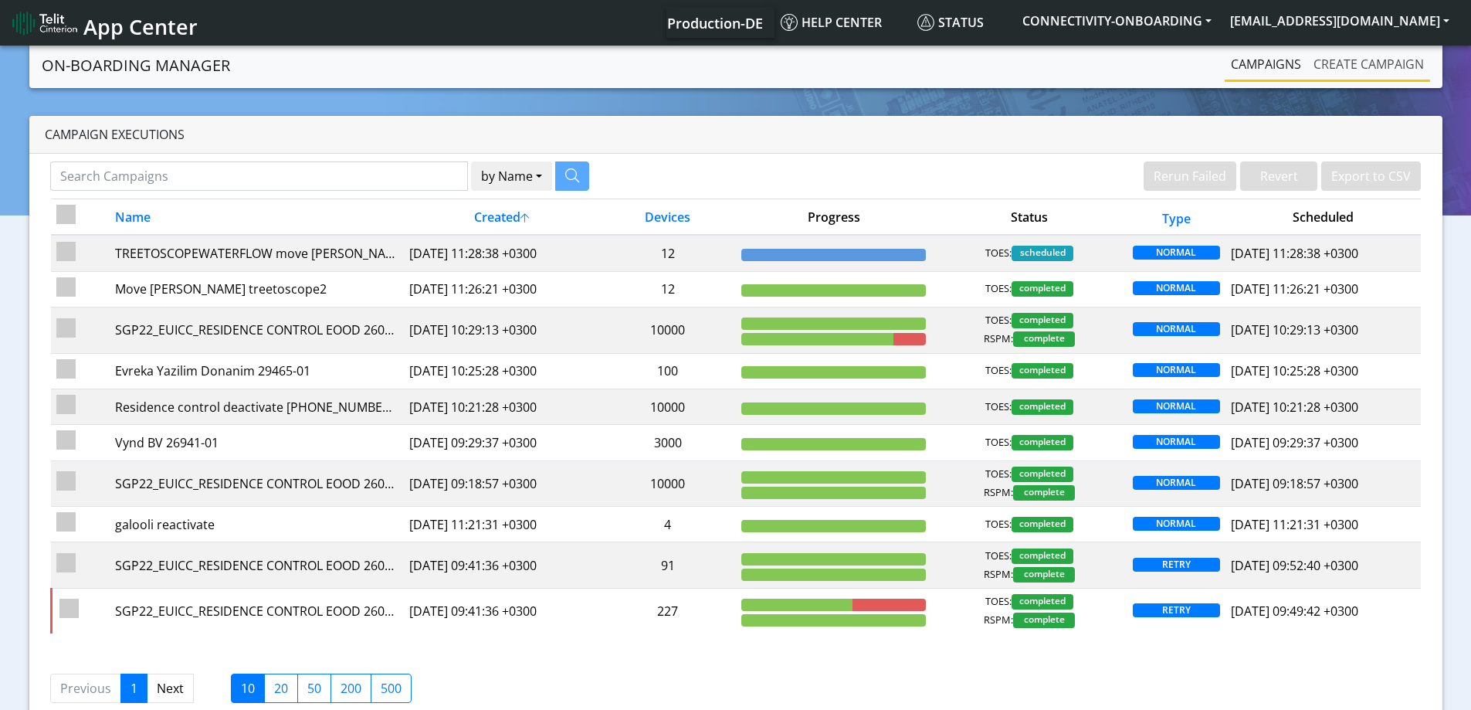
click at [1341, 64] on link "Create campaign" at bounding box center [1368, 64] width 123 height 31
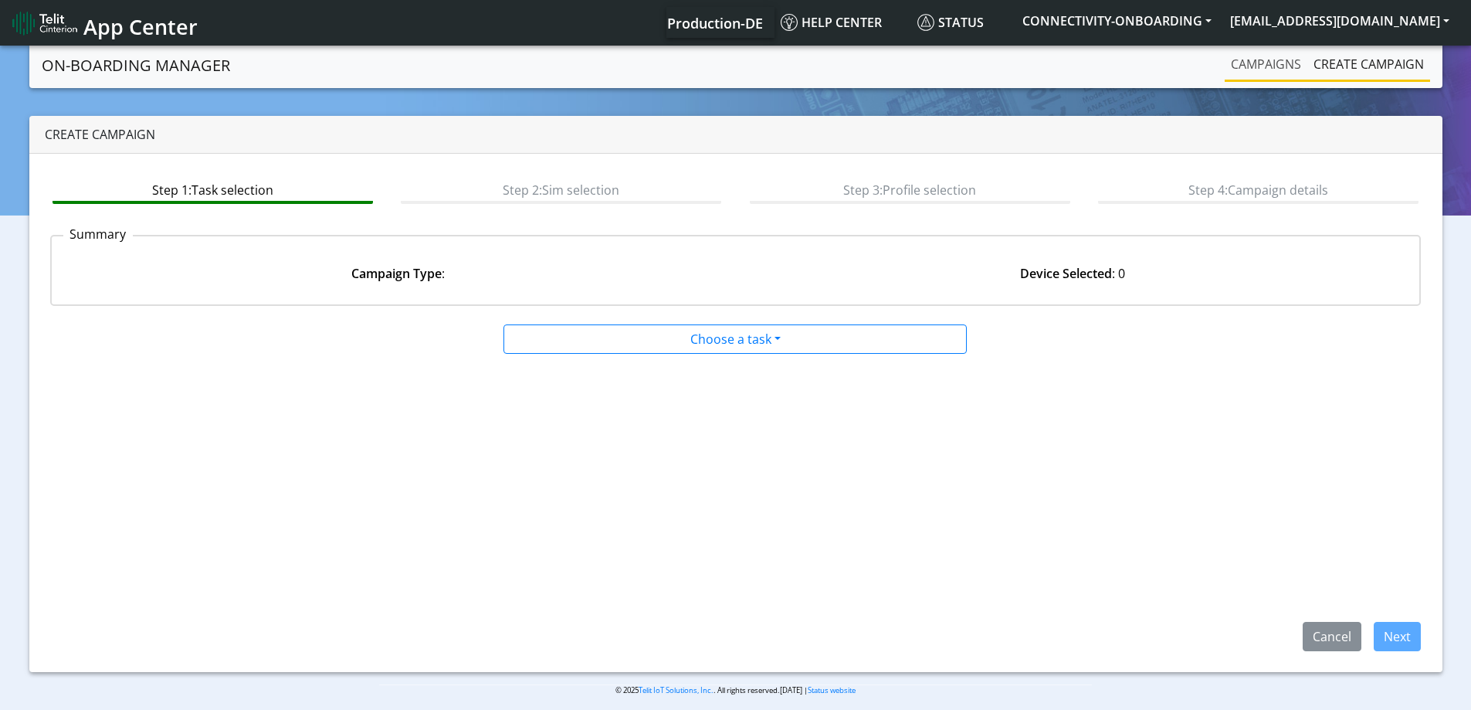
click at [1258, 63] on link "Campaigns" at bounding box center [1265, 64] width 83 height 31
